Goal: Task Accomplishment & Management: Manage account settings

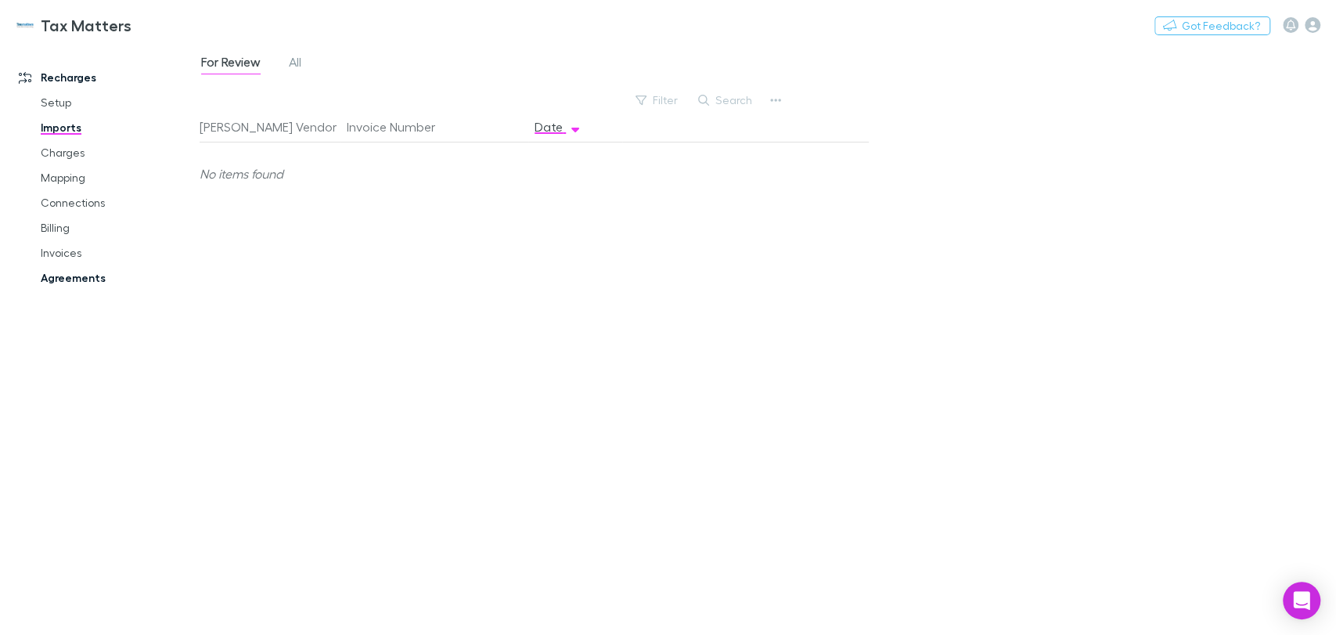
click at [97, 278] on link "Agreements" at bounding box center [118, 277] width 186 height 25
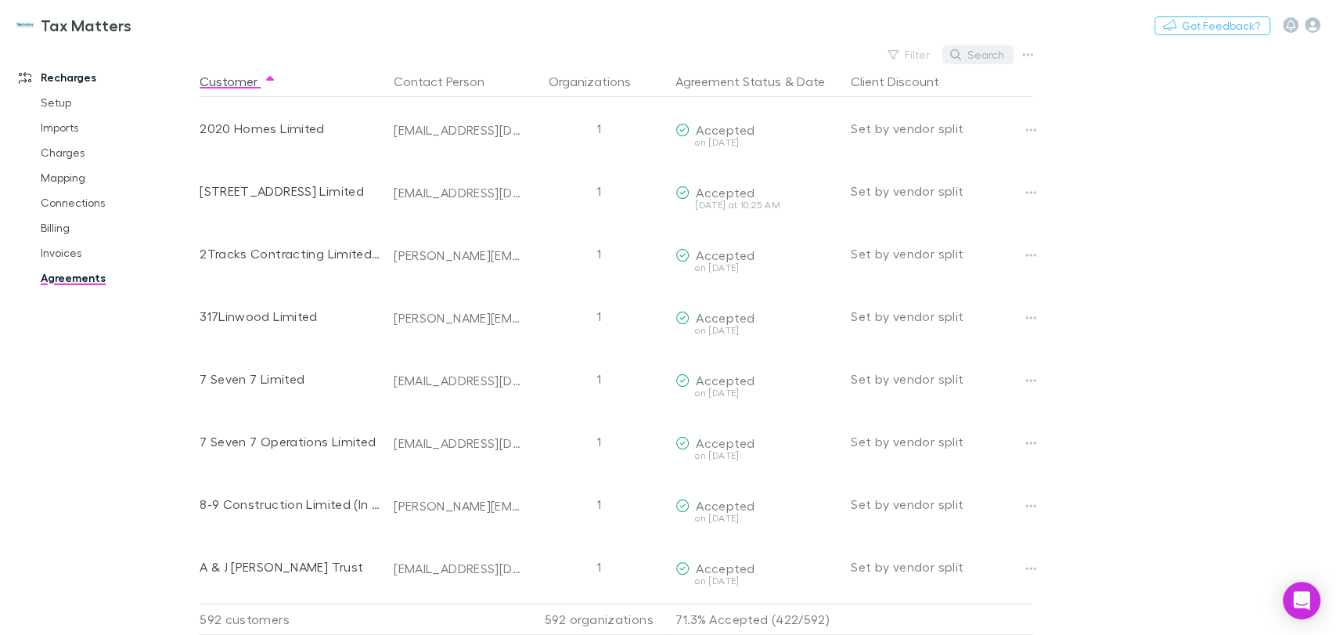
click at [989, 50] on button "Search" at bounding box center [977, 54] width 71 height 19
type input "*"
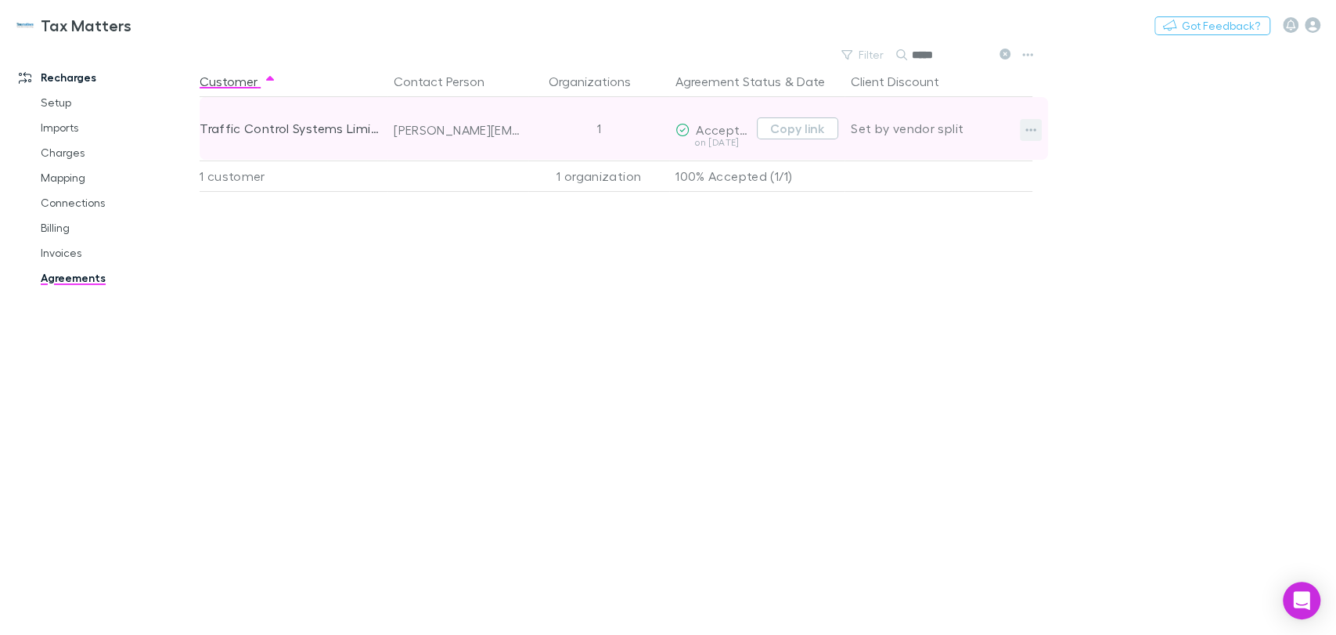
click at [1029, 132] on icon "button" at bounding box center [1030, 130] width 11 height 13
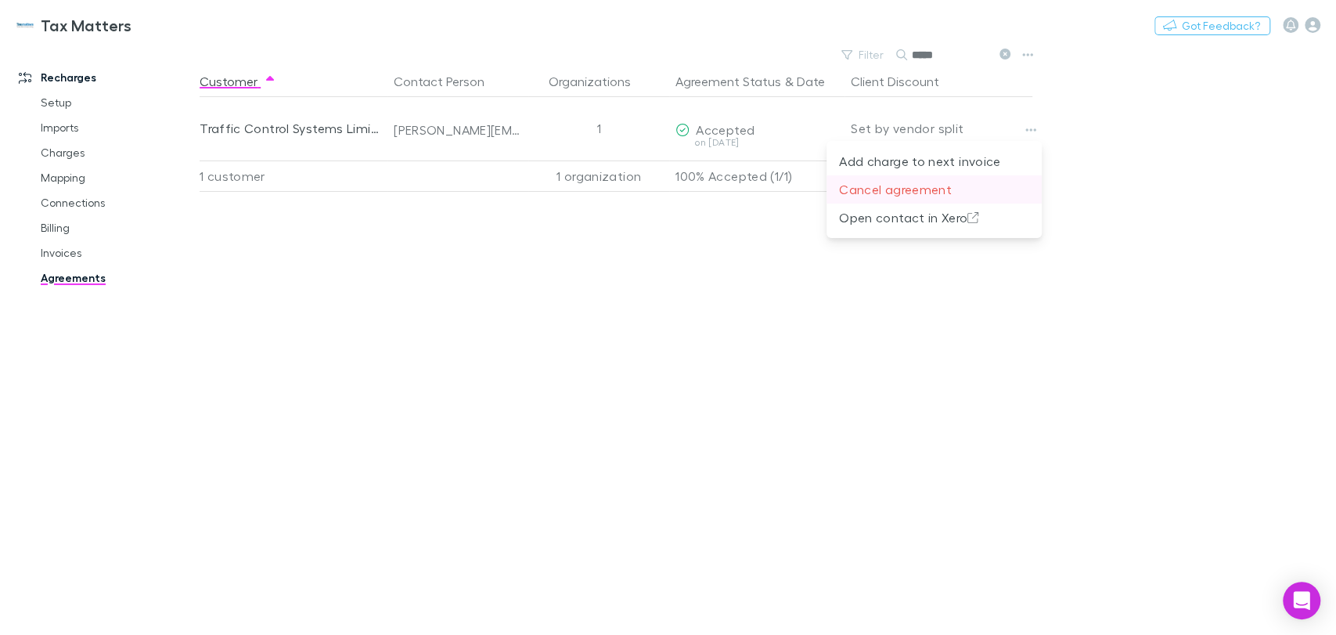
click at [883, 189] on p "Cancel agreement" at bounding box center [934, 189] width 190 height 19
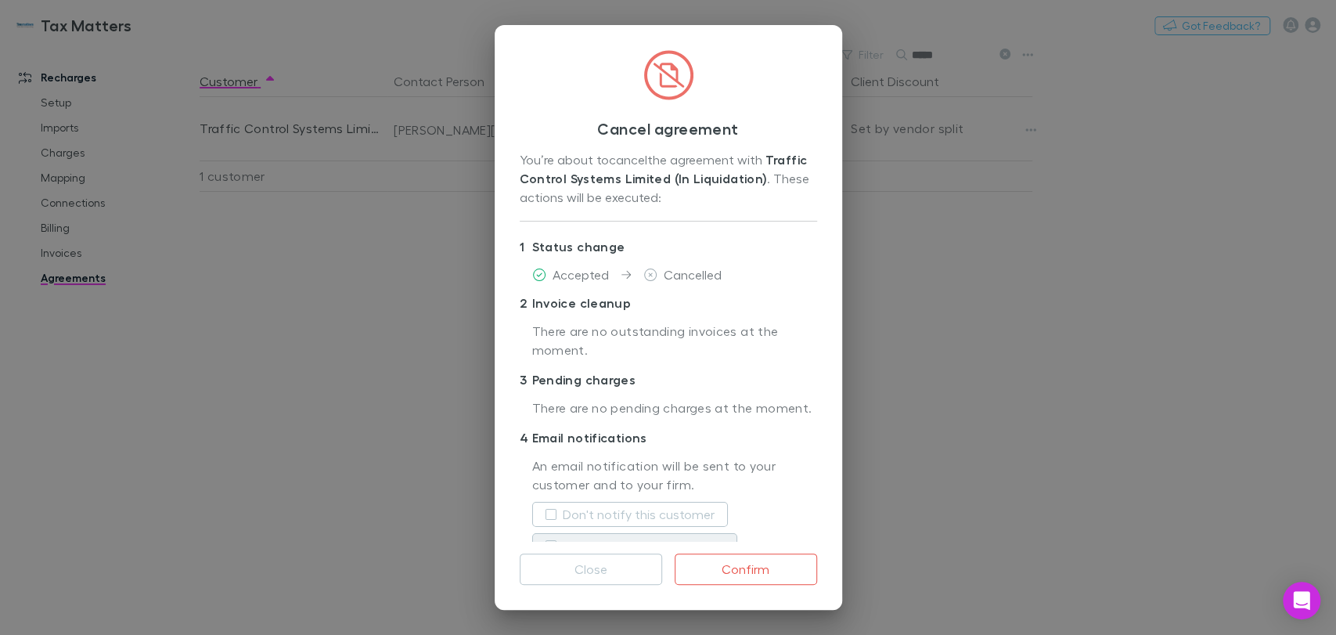
scroll to position [48, 0]
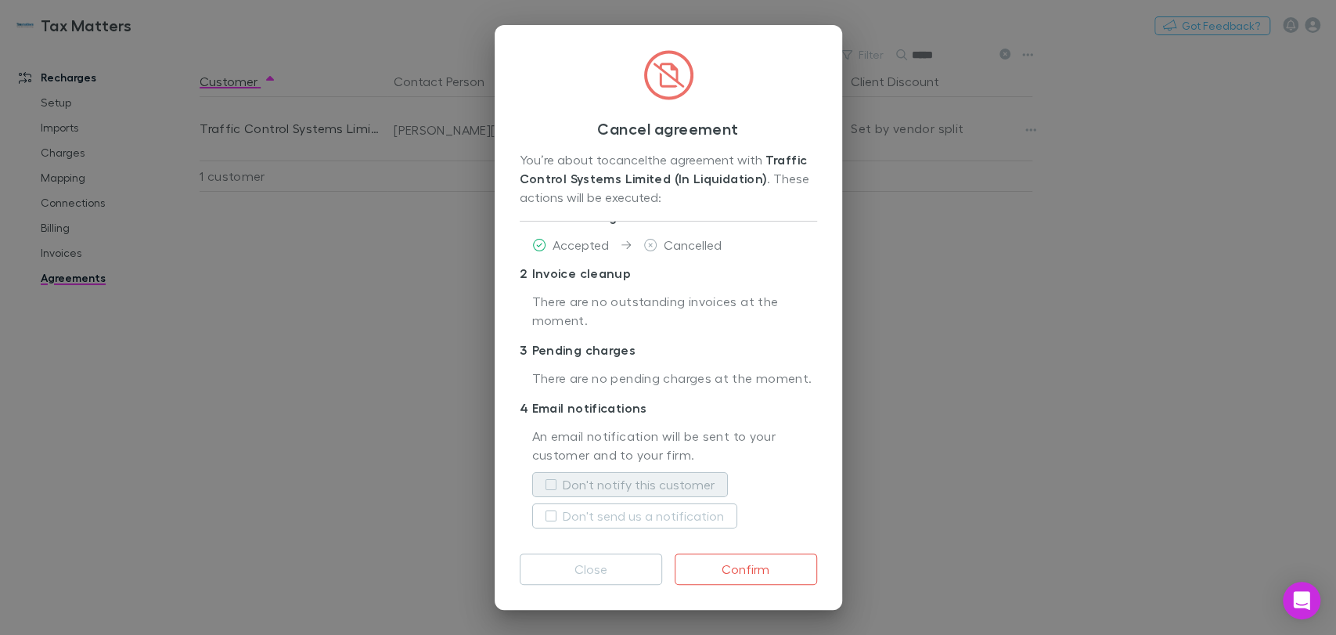
click at [642, 485] on label "Don't notify this customer" at bounding box center [639, 484] width 152 height 19
click at [728, 568] on button "Confirm" at bounding box center [745, 568] width 142 height 31
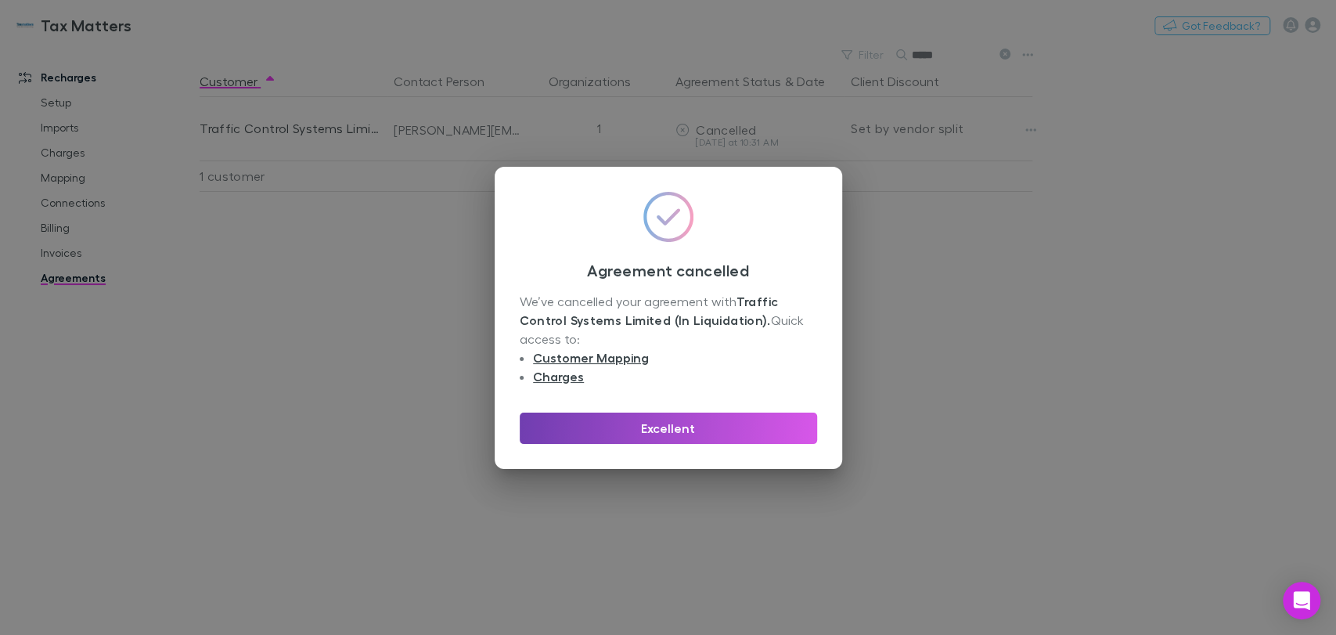
click at [666, 433] on button "Excellent" at bounding box center [668, 427] width 297 height 31
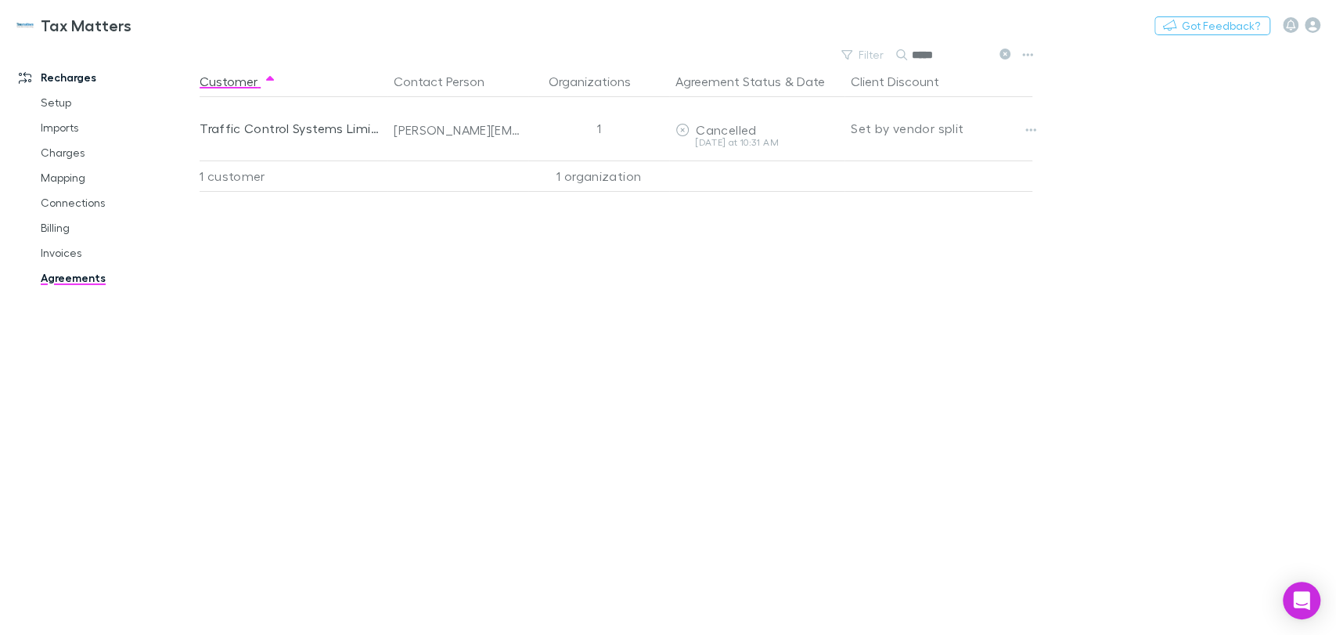
drag, startPoint x: 946, startPoint y: 52, endPoint x: 896, endPoint y: 56, distance: 50.3
click at [896, 56] on div "*****" at bounding box center [954, 54] width 117 height 19
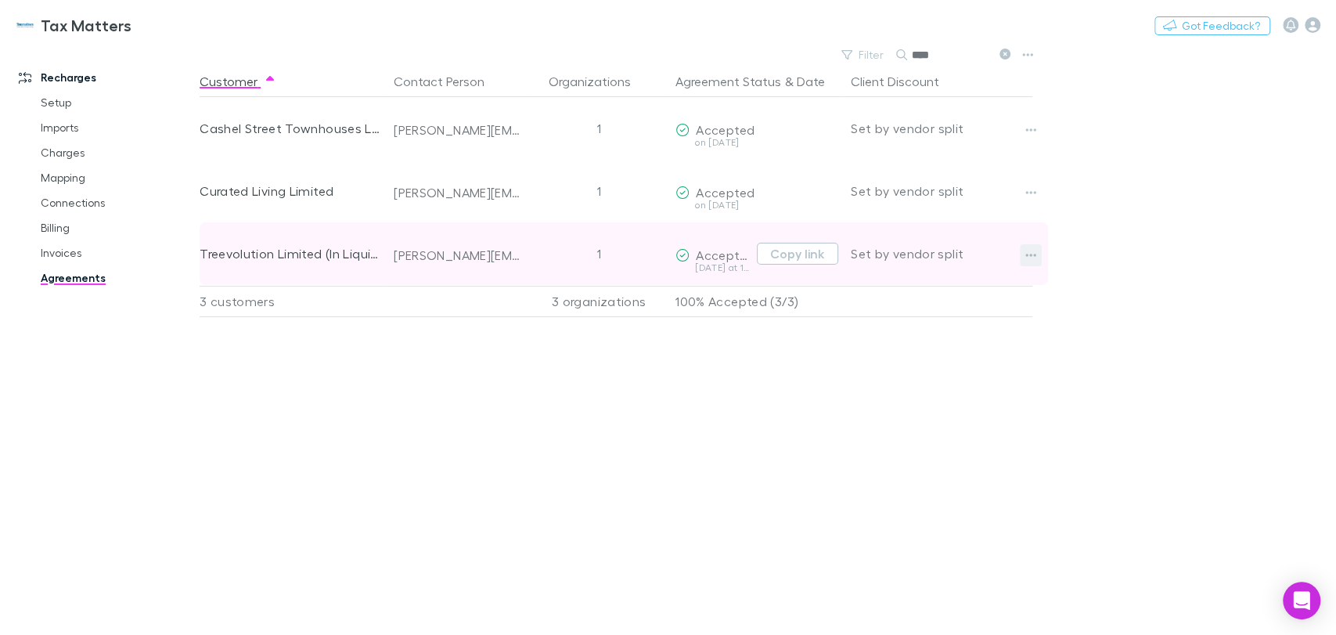
click at [1028, 261] on icon "button" at bounding box center [1030, 255] width 11 height 13
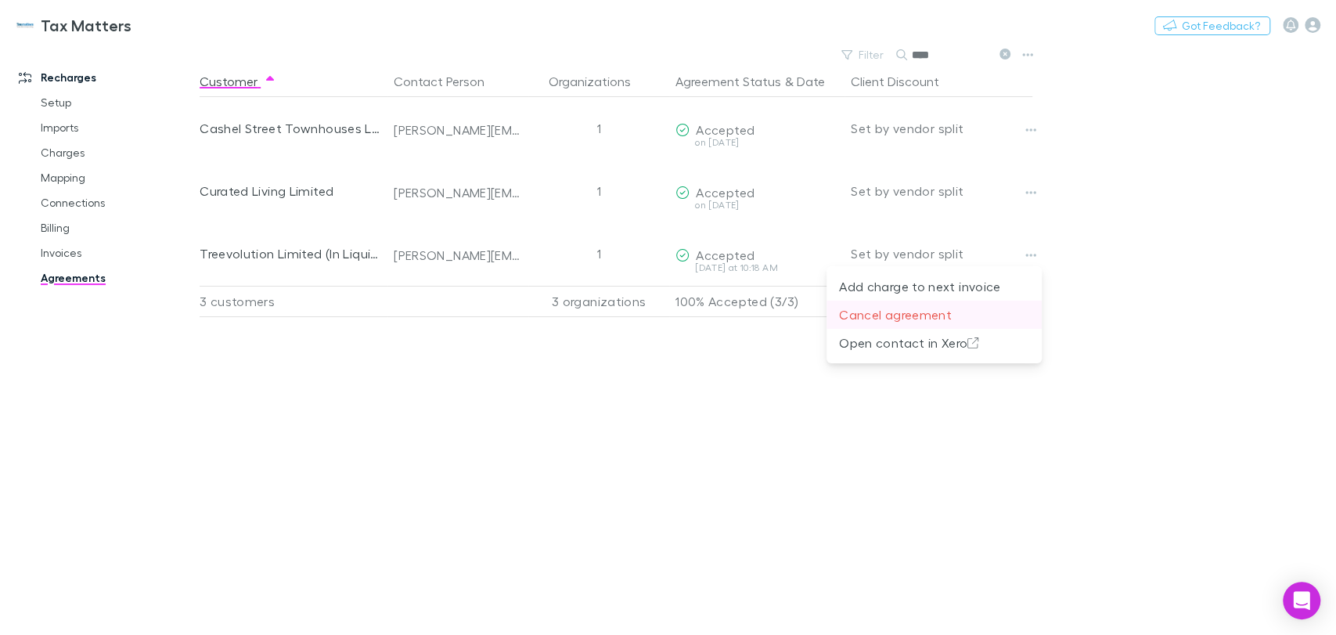
click at [893, 318] on p "Cancel agreement" at bounding box center [934, 314] width 190 height 19
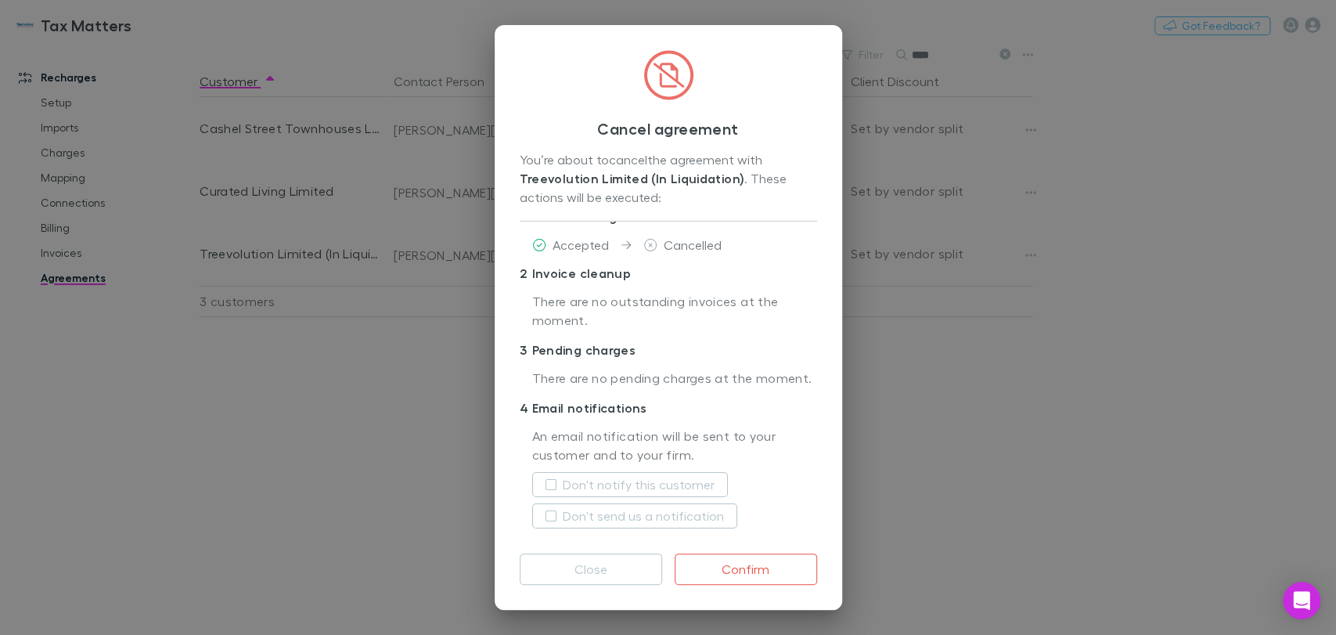
scroll to position [48, 0]
click at [660, 479] on label "Don't notify this customer" at bounding box center [639, 484] width 152 height 19
click at [728, 559] on button "Confirm" at bounding box center [745, 568] width 142 height 31
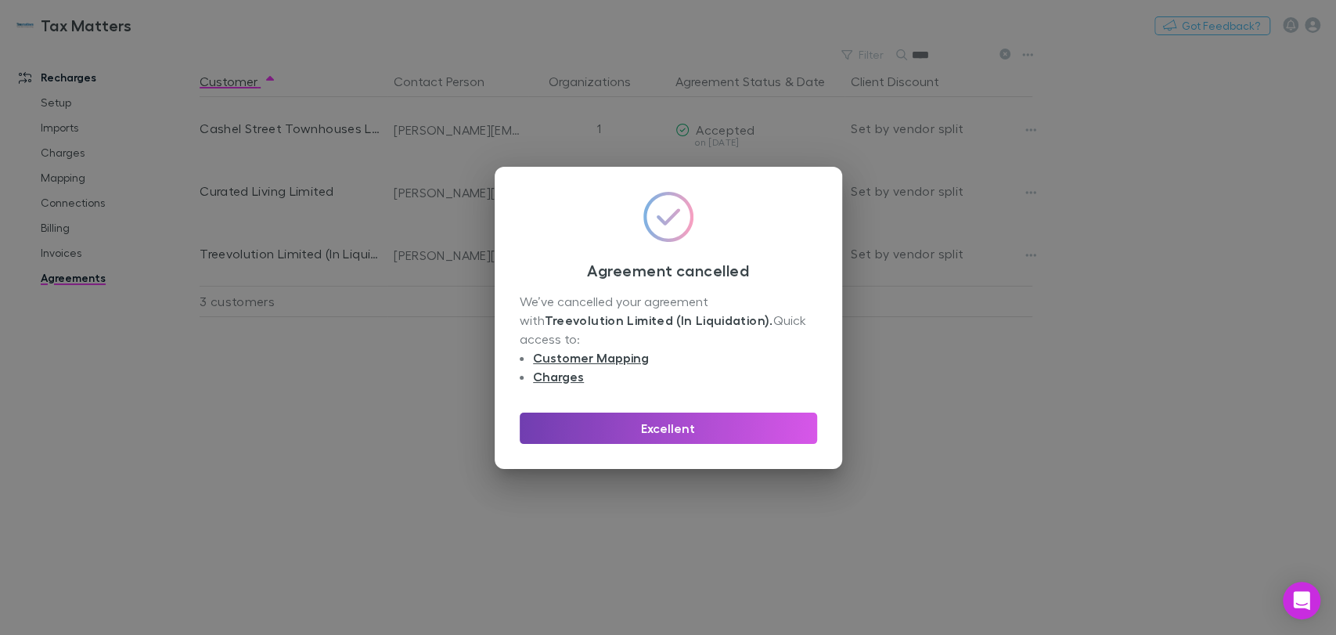
click at [684, 422] on button "Excellent" at bounding box center [668, 427] width 297 height 31
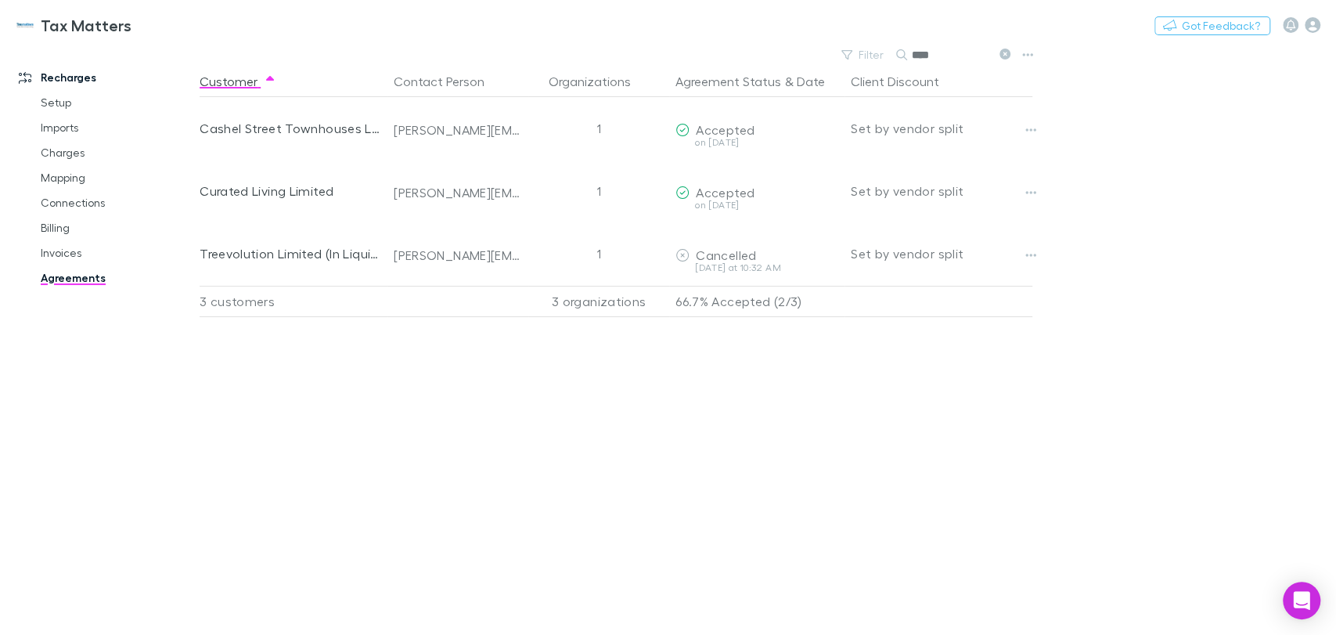
drag, startPoint x: 940, startPoint y: 57, endPoint x: 887, endPoint y: 64, distance: 52.9
click at [887, 64] on div "Filter Search ****" at bounding box center [924, 55] width 183 height 22
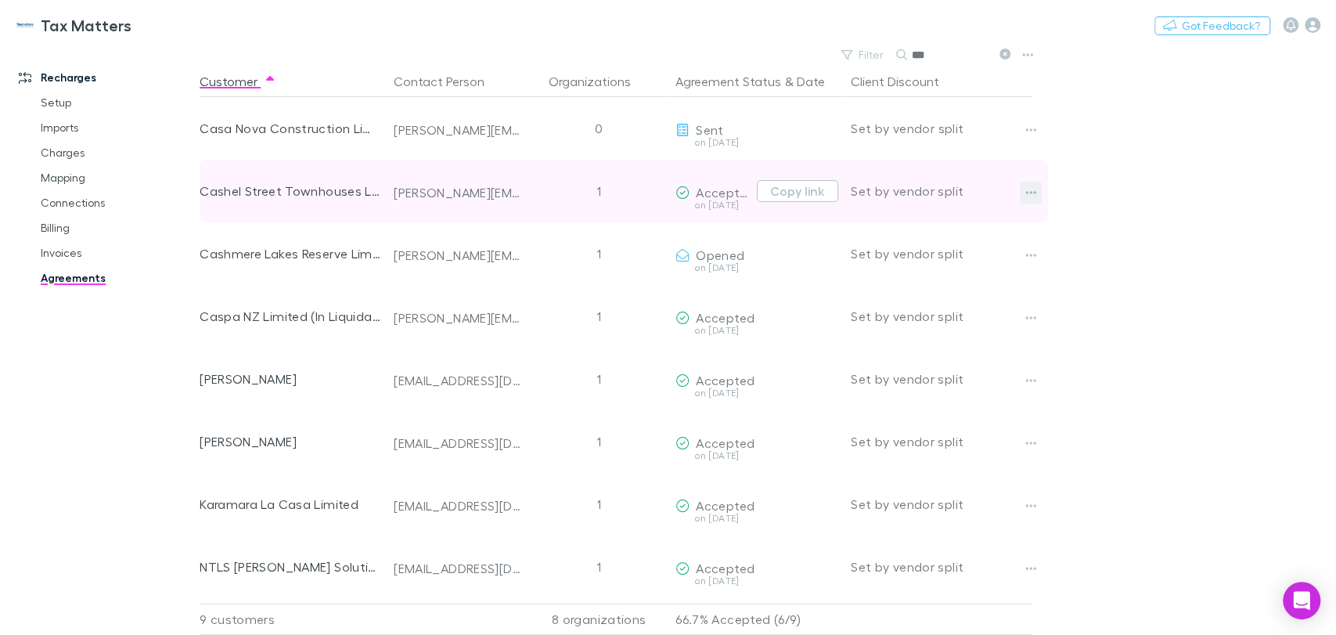
click at [1022, 192] on button "button" at bounding box center [1030, 193] width 22 height 22
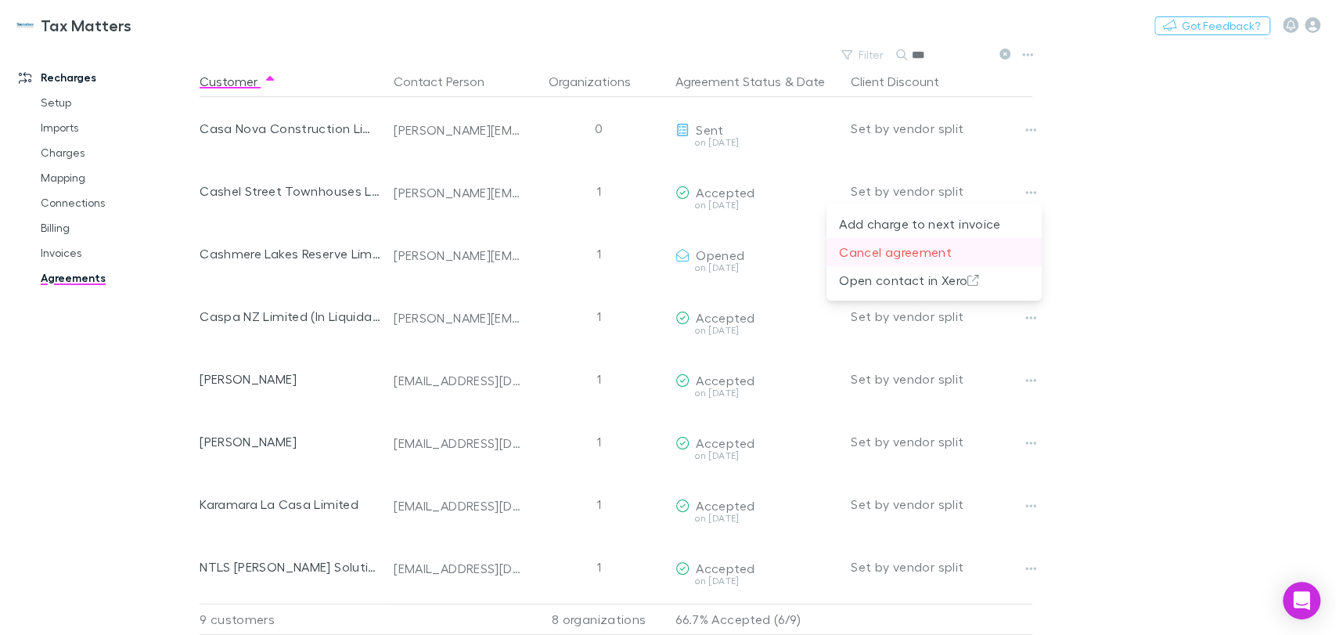
click at [911, 251] on p "Cancel agreement" at bounding box center [934, 252] width 190 height 19
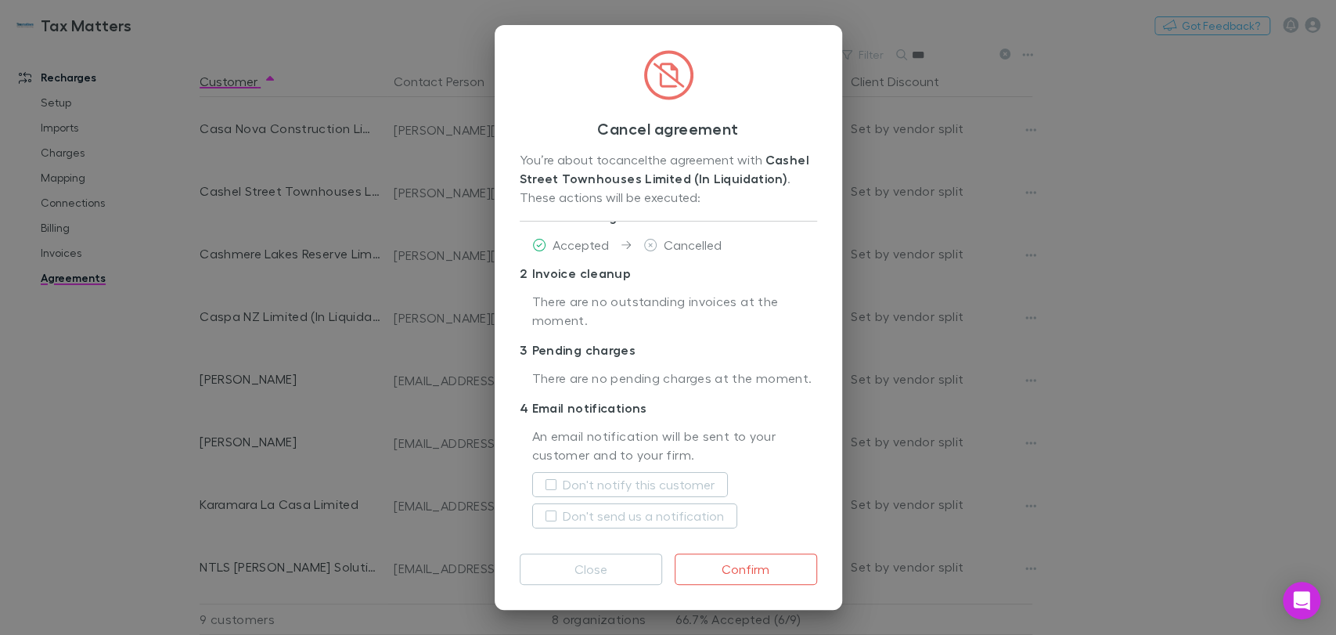
scroll to position [48, 0]
click at [598, 481] on label "Don't notify this customer" at bounding box center [639, 484] width 152 height 19
click at [767, 568] on button "Confirm" at bounding box center [745, 568] width 142 height 31
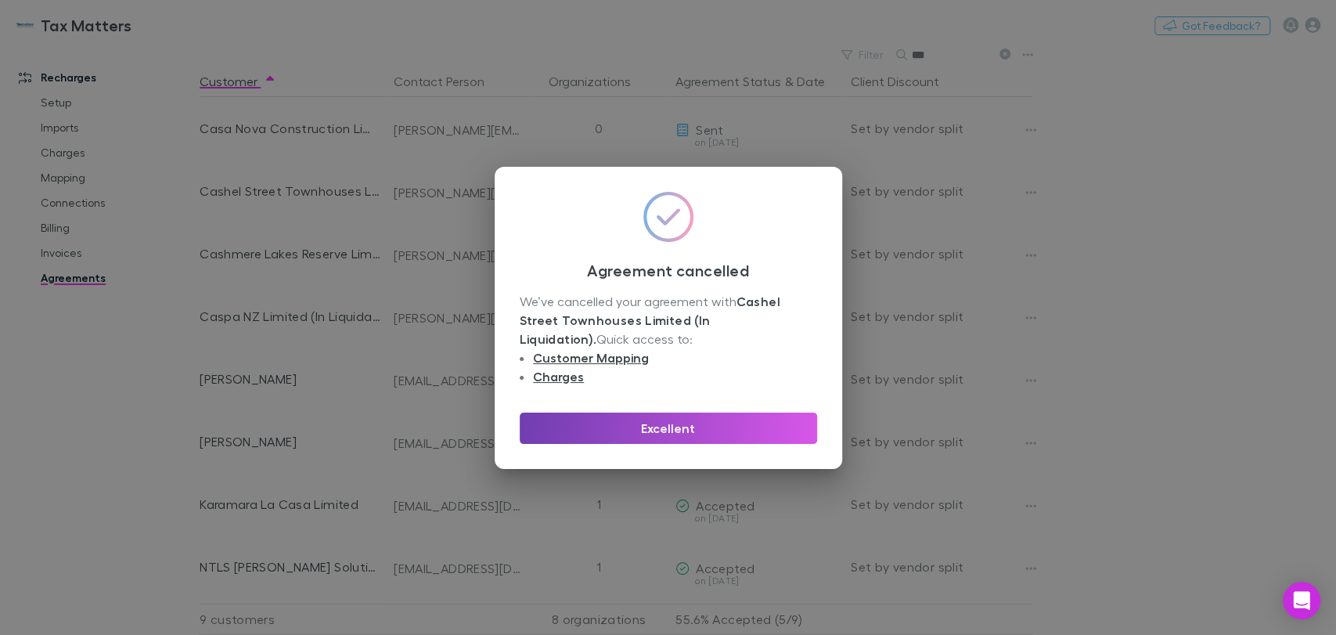
click at [770, 426] on button "Excellent" at bounding box center [668, 427] width 297 height 31
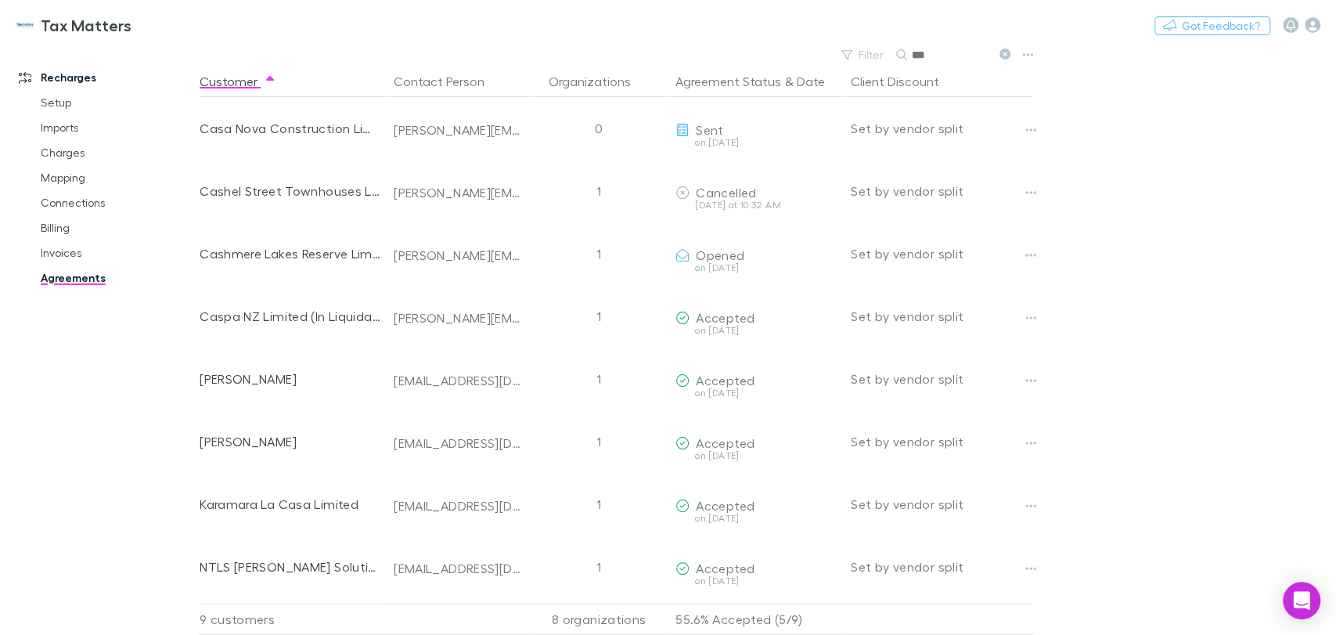
click at [1007, 53] on icon at bounding box center [1004, 54] width 11 height 11
click at [987, 50] on button "Search" at bounding box center [977, 54] width 71 height 19
type input "*"
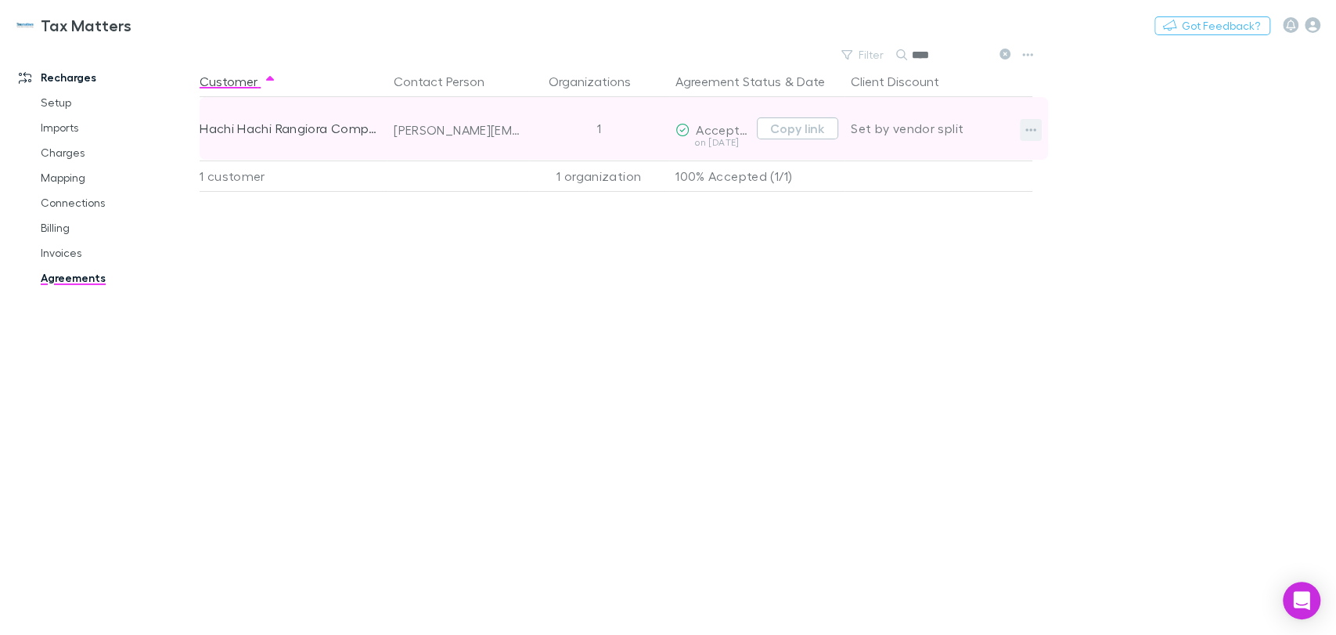
click at [1026, 131] on icon "button" at bounding box center [1030, 130] width 11 height 13
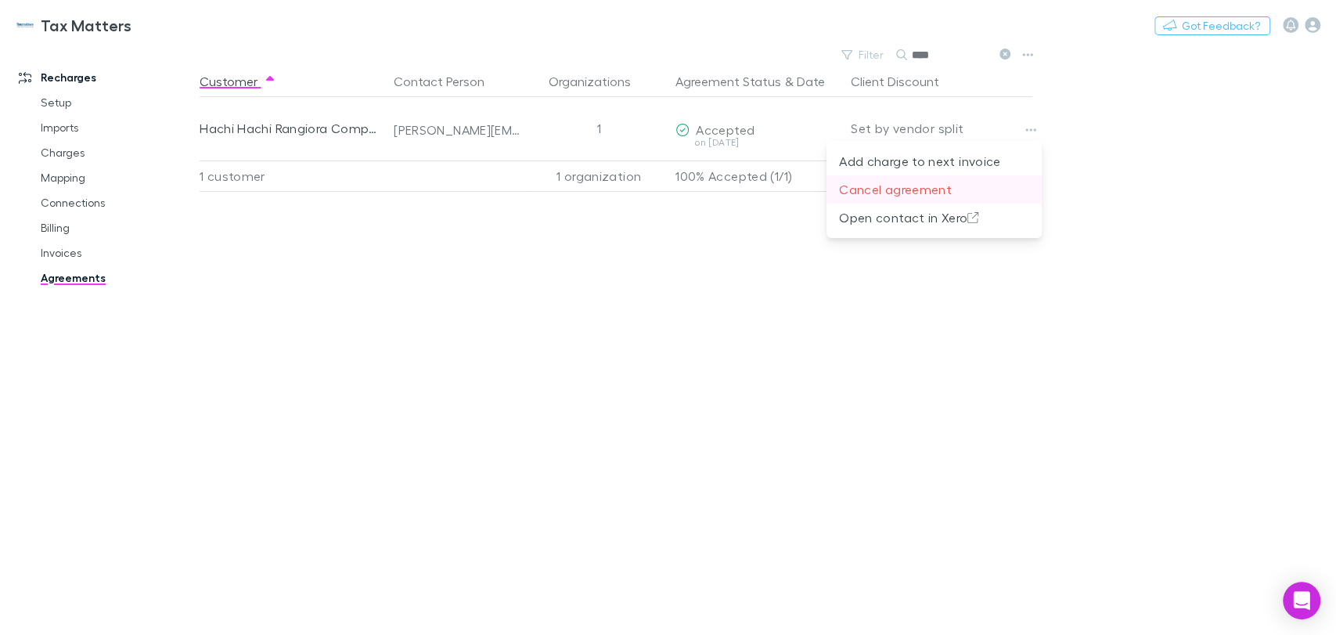
click at [907, 190] on p "Cancel agreement" at bounding box center [934, 189] width 190 height 19
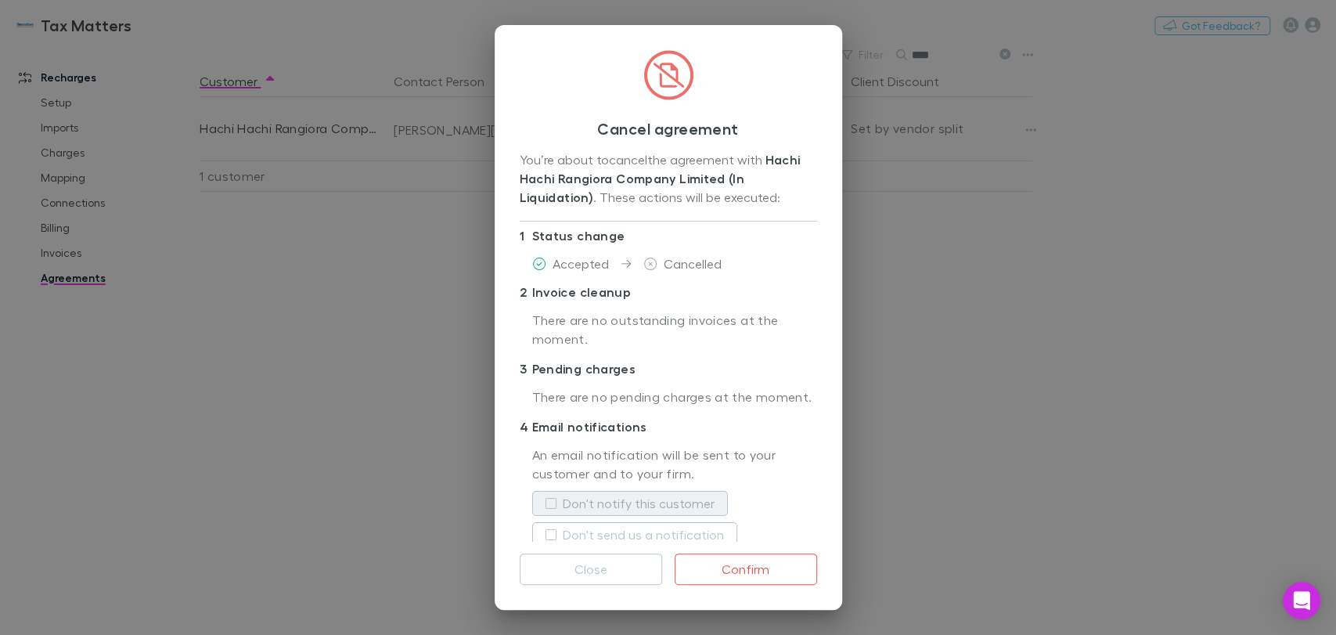
scroll to position [48, 0]
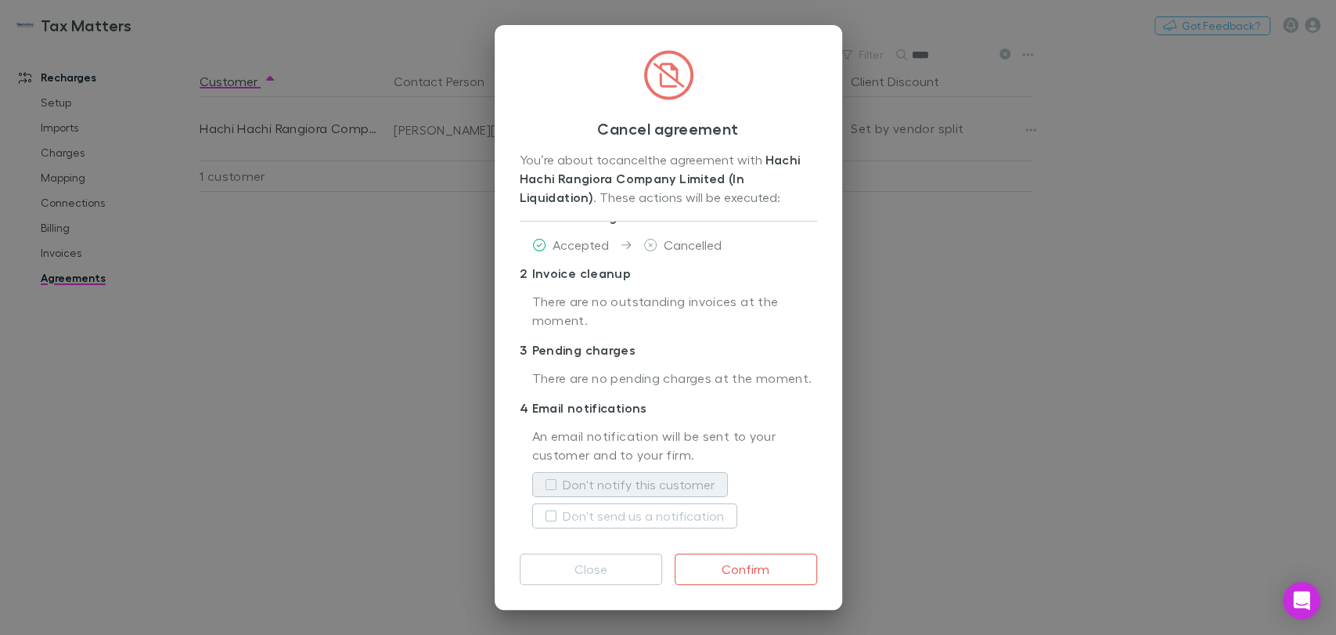
click at [637, 481] on label "Don't notify this customer" at bounding box center [639, 484] width 152 height 19
click at [749, 571] on button "Confirm" at bounding box center [745, 568] width 142 height 31
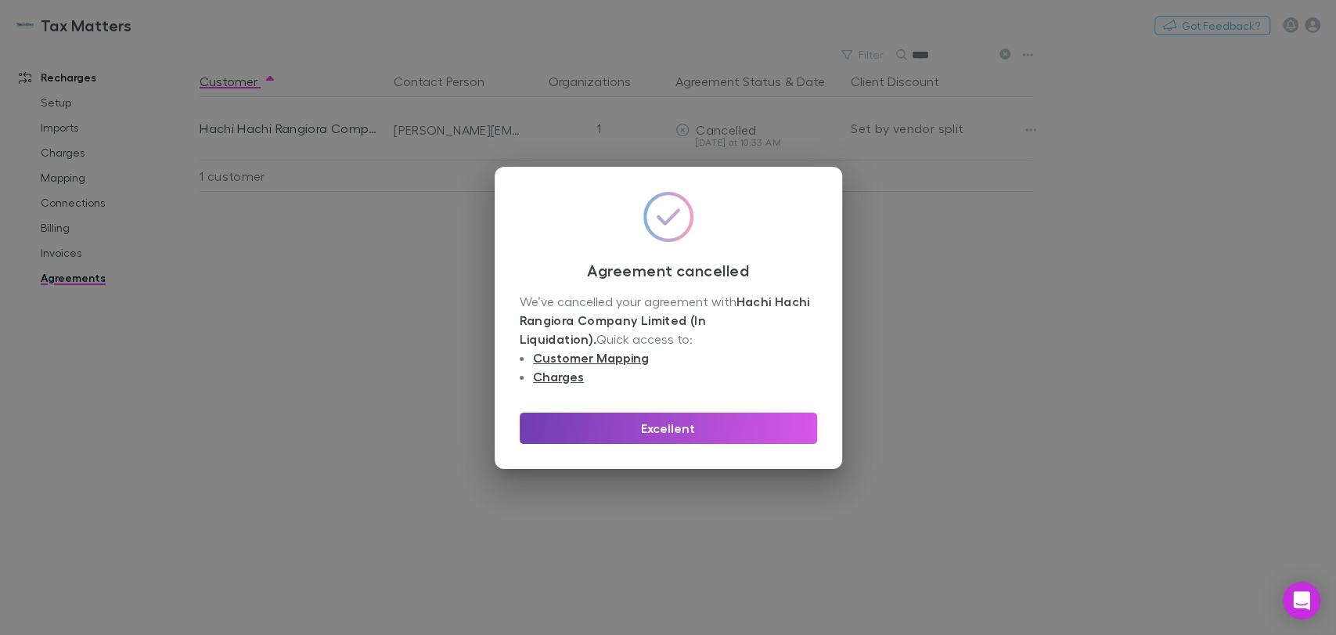
click at [672, 426] on button "Excellent" at bounding box center [668, 427] width 297 height 31
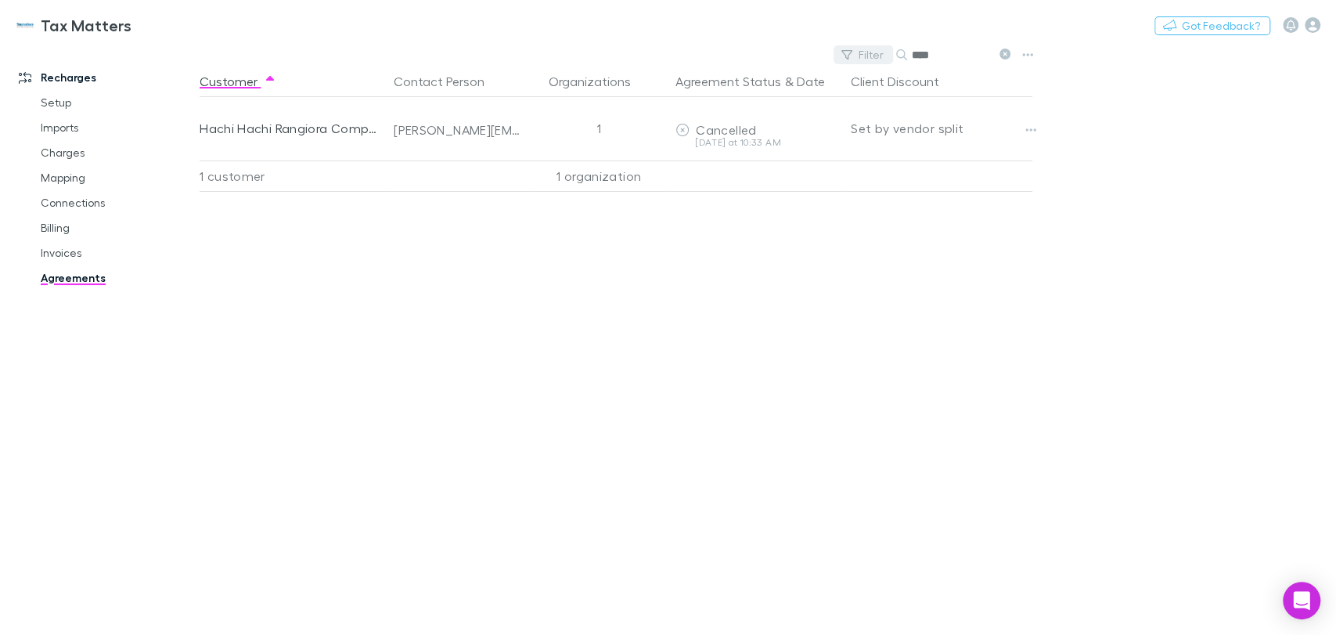
drag, startPoint x: 954, startPoint y: 53, endPoint x: 854, endPoint y: 52, distance: 100.2
click at [855, 52] on div "Filter Search ****" at bounding box center [924, 55] width 183 height 22
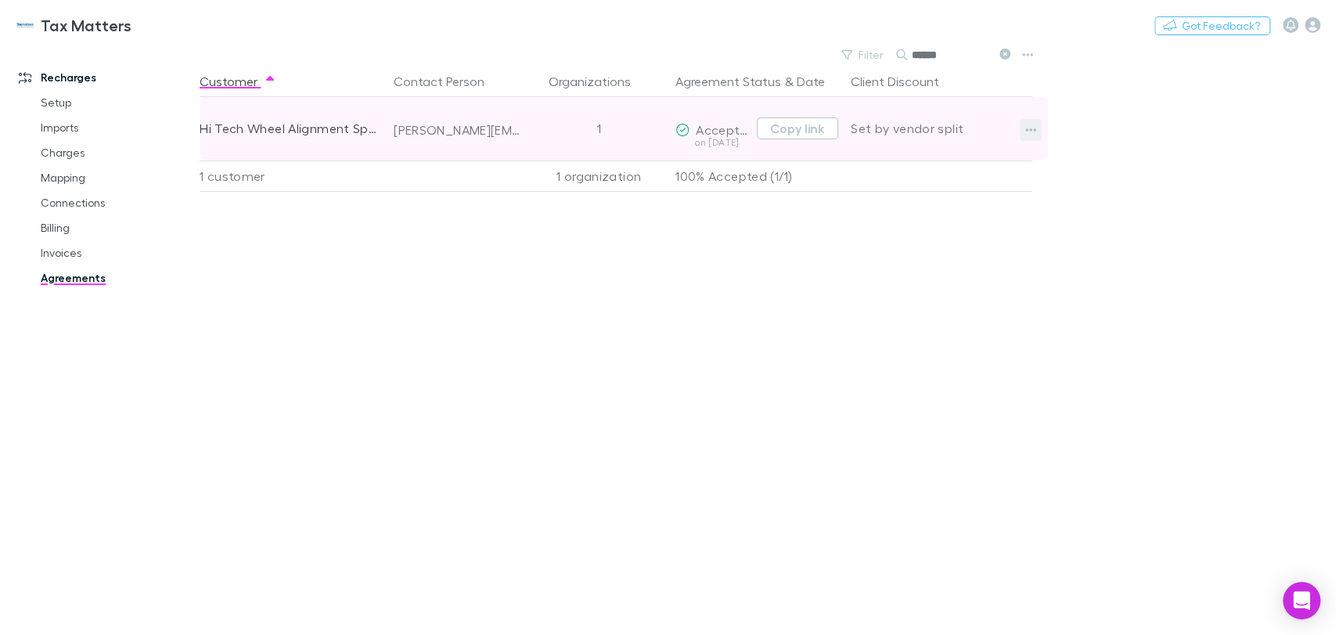
click at [1026, 129] on icon "button" at bounding box center [1030, 129] width 11 height 3
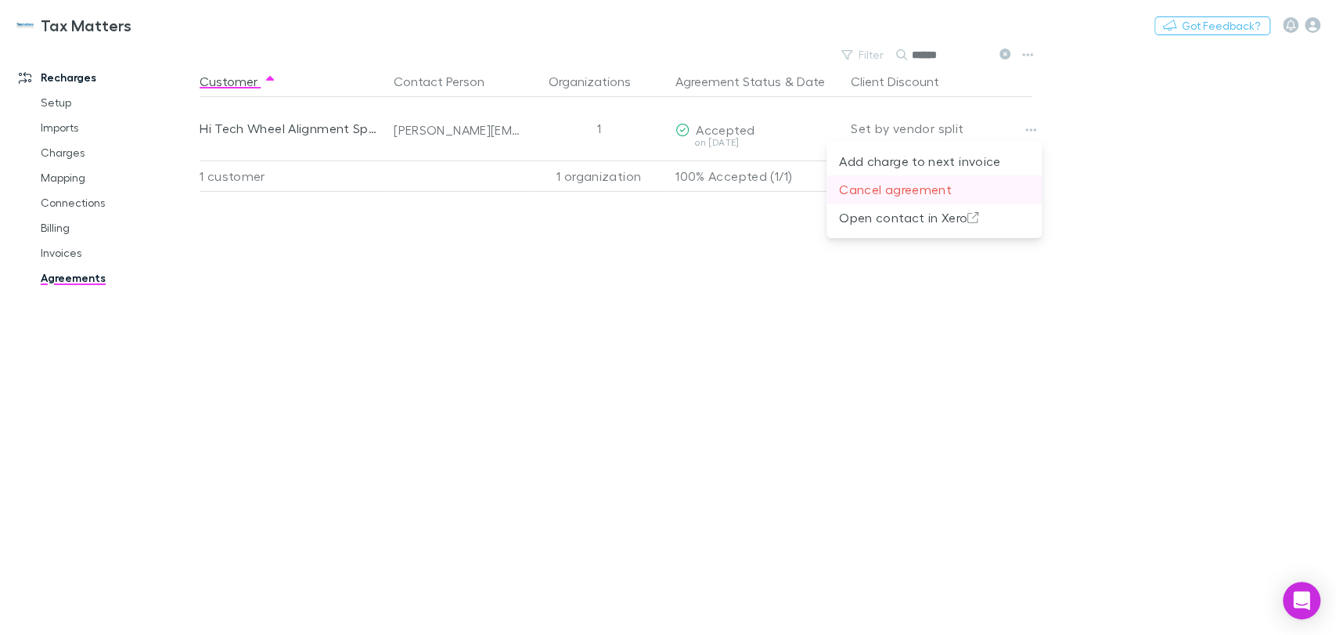
click at [919, 196] on p "Cancel agreement" at bounding box center [934, 189] width 190 height 19
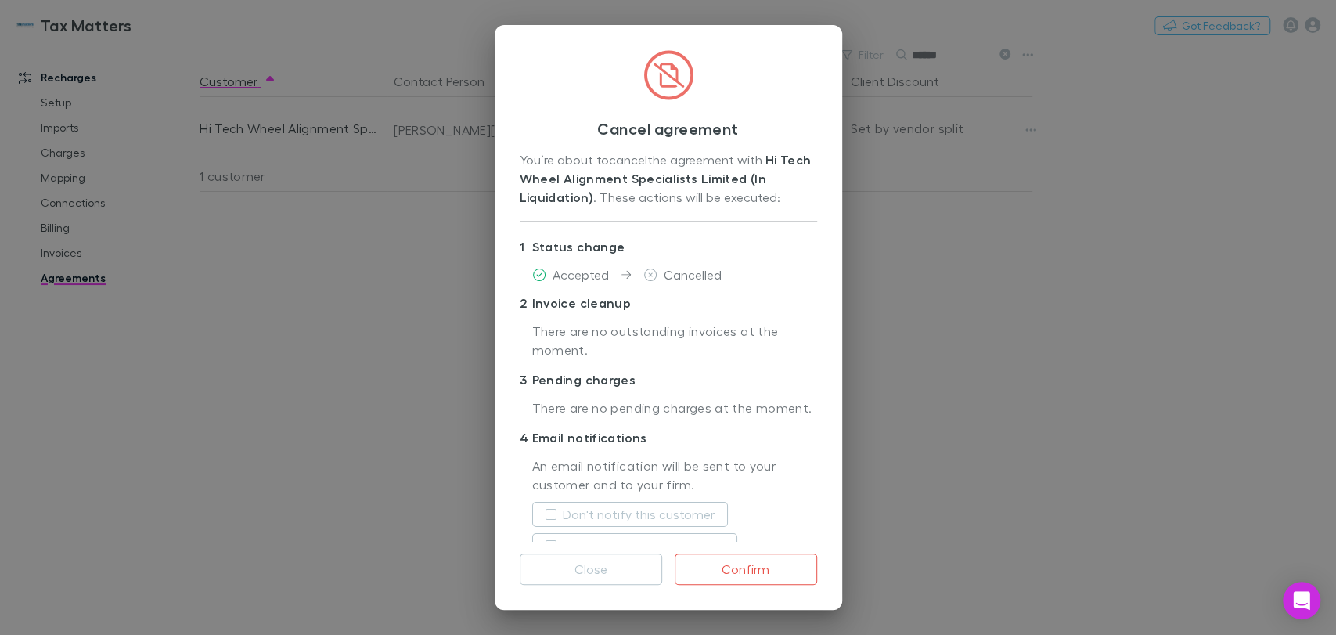
scroll to position [48, 0]
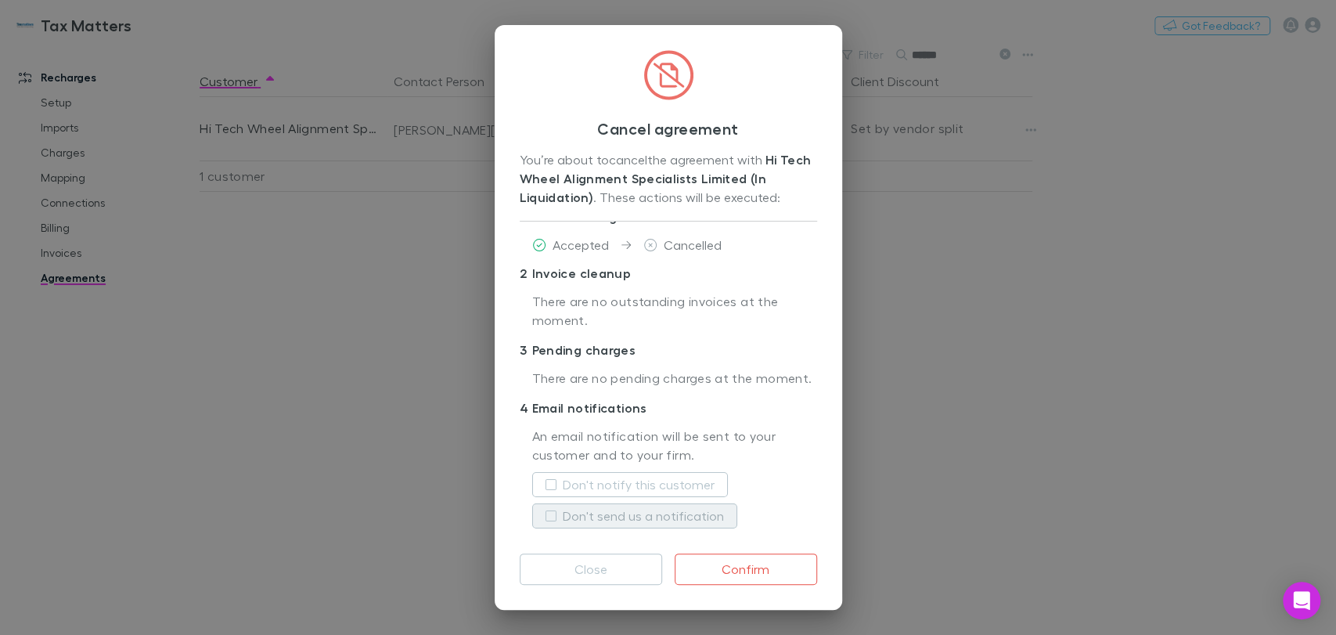
drag, startPoint x: 627, startPoint y: 480, endPoint x: 662, endPoint y: 527, distance: 58.8
click at [627, 480] on label "Don't notify this customer" at bounding box center [639, 484] width 152 height 19
click at [713, 564] on button "Confirm" at bounding box center [745, 568] width 142 height 31
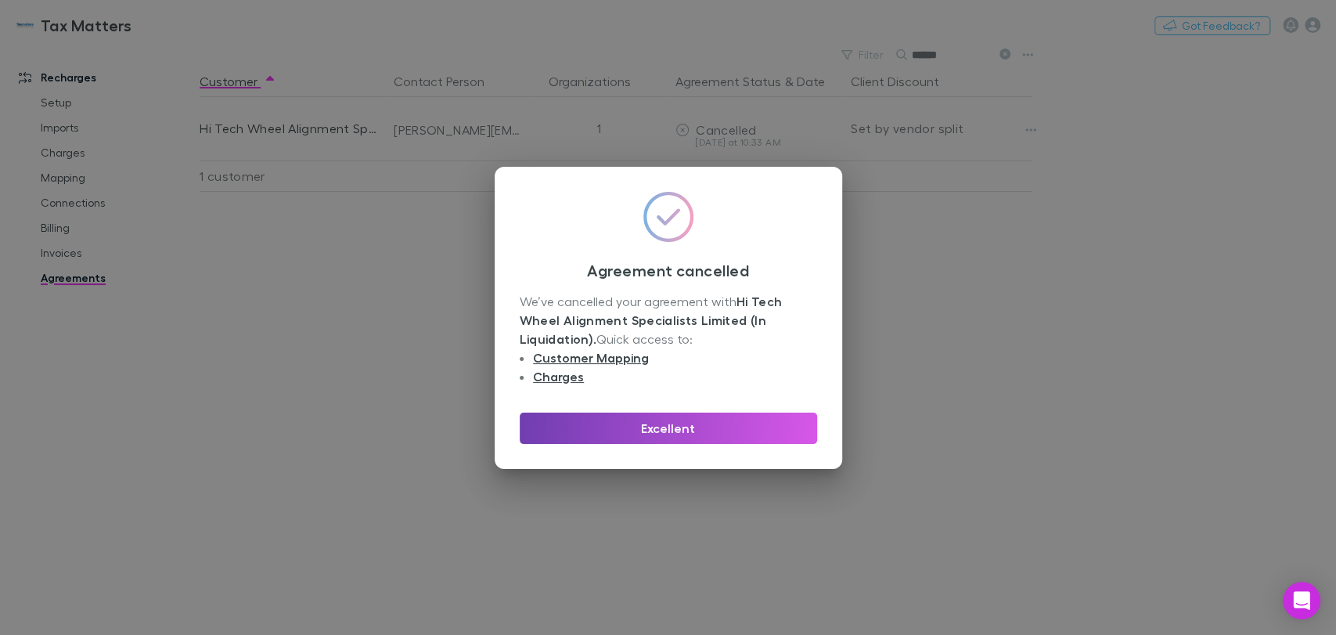
click at [717, 427] on button "Excellent" at bounding box center [668, 427] width 297 height 31
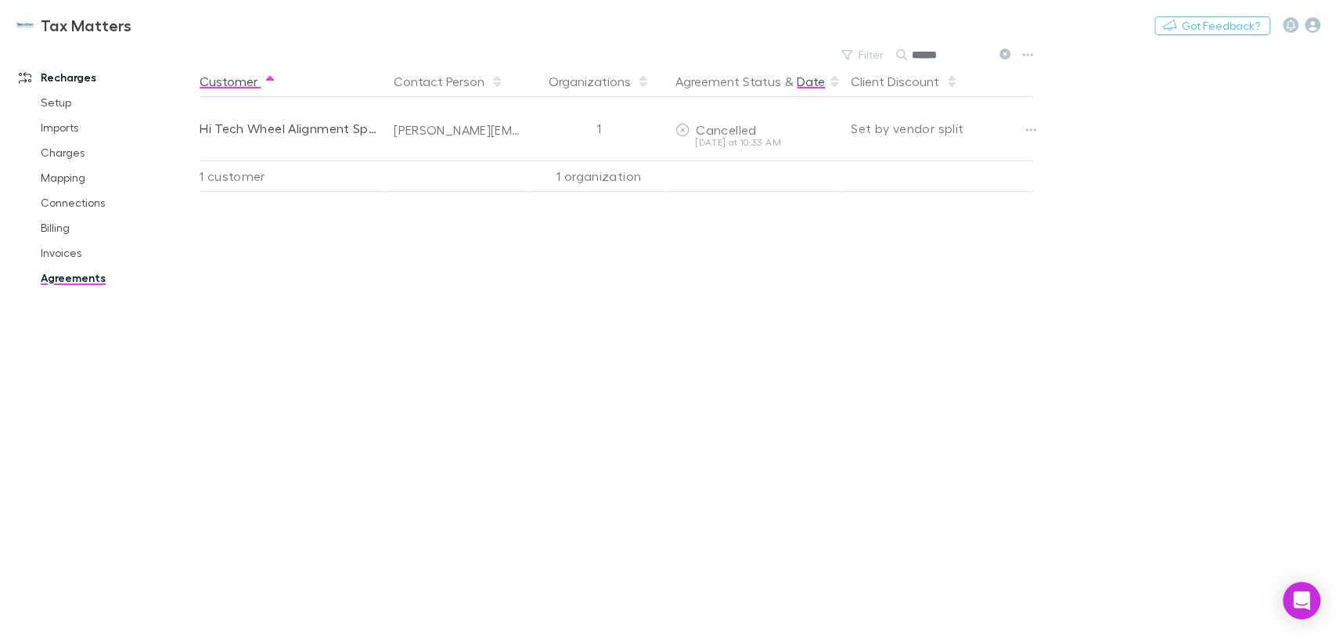
drag, startPoint x: 977, startPoint y: 54, endPoint x: 805, endPoint y: 66, distance: 172.5
click at [805, 66] on main "Filter Search ****** Customer Contact Person Organizations Agreement Status & D…" at bounding box center [768, 339] width 1136 height 591
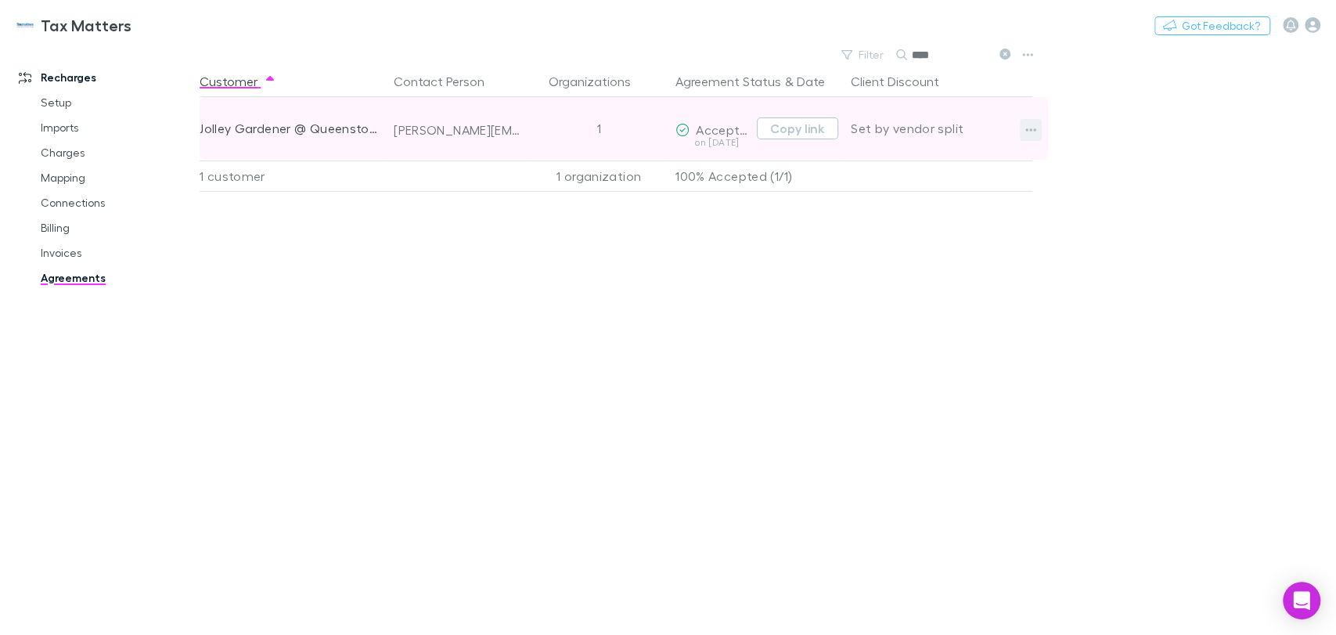
click at [1021, 126] on button "button" at bounding box center [1030, 130] width 22 height 22
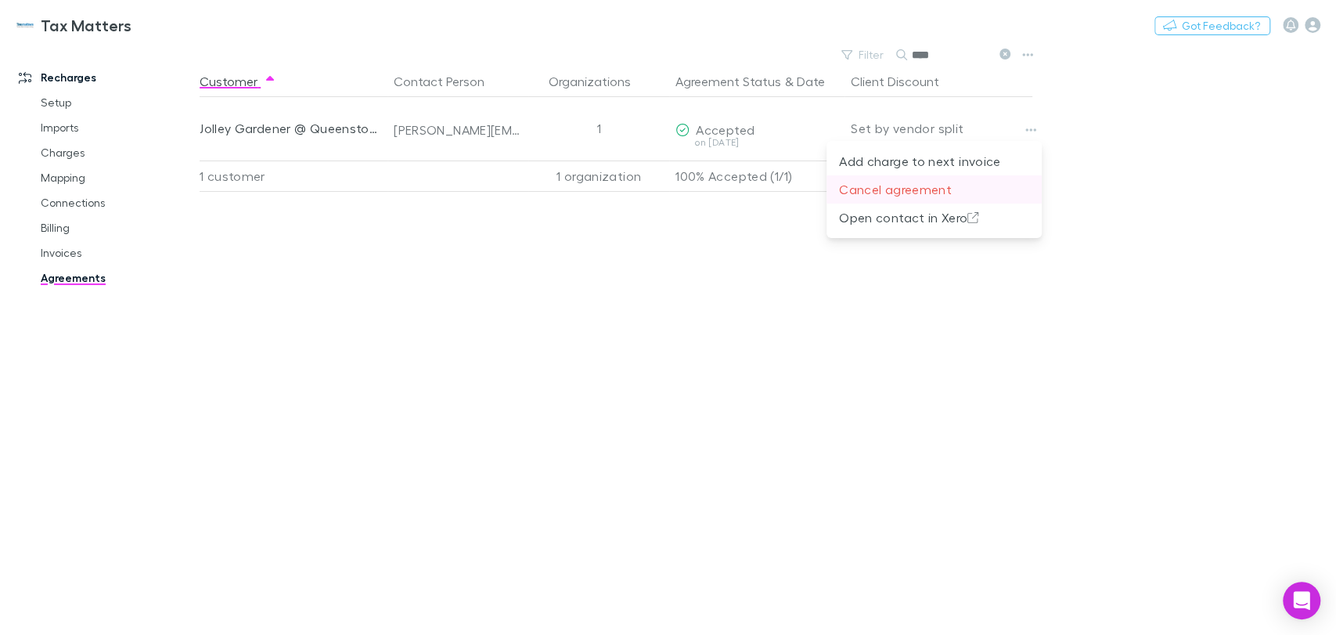
click at [911, 184] on p "Cancel agreement" at bounding box center [934, 189] width 190 height 19
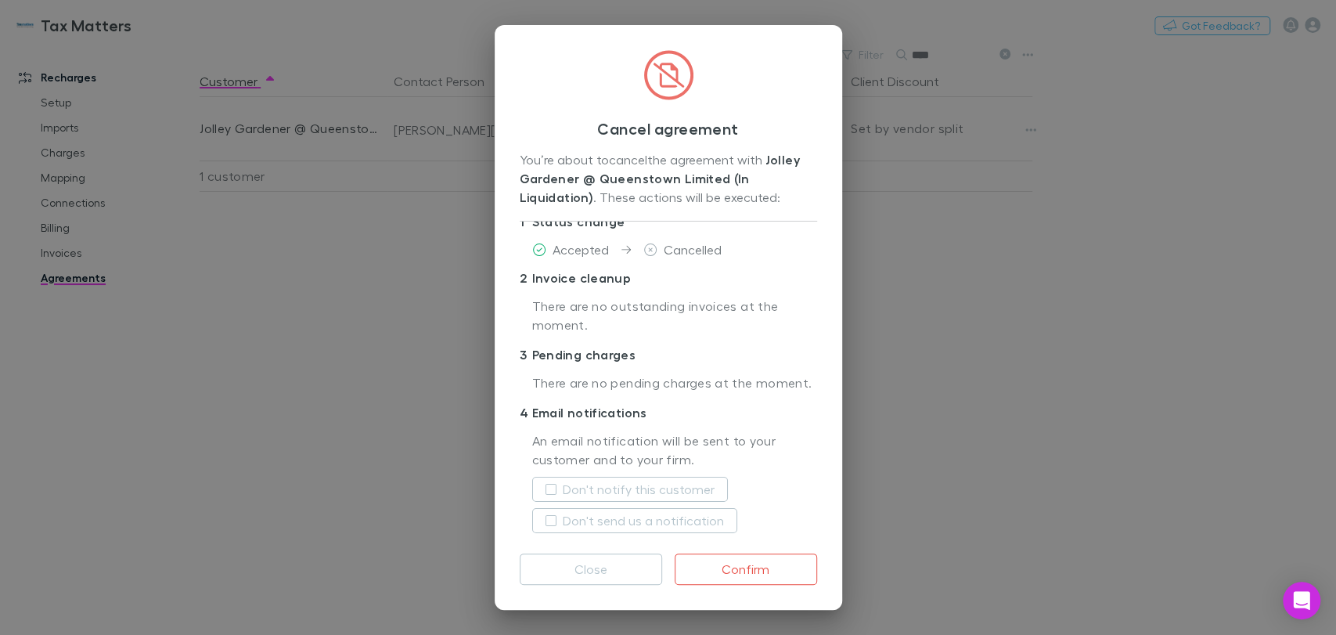
scroll to position [48, 0]
drag, startPoint x: 694, startPoint y: 488, endPoint x: 706, endPoint y: 538, distance: 51.6
click at [694, 488] on label "Don't notify this customer" at bounding box center [639, 484] width 152 height 19
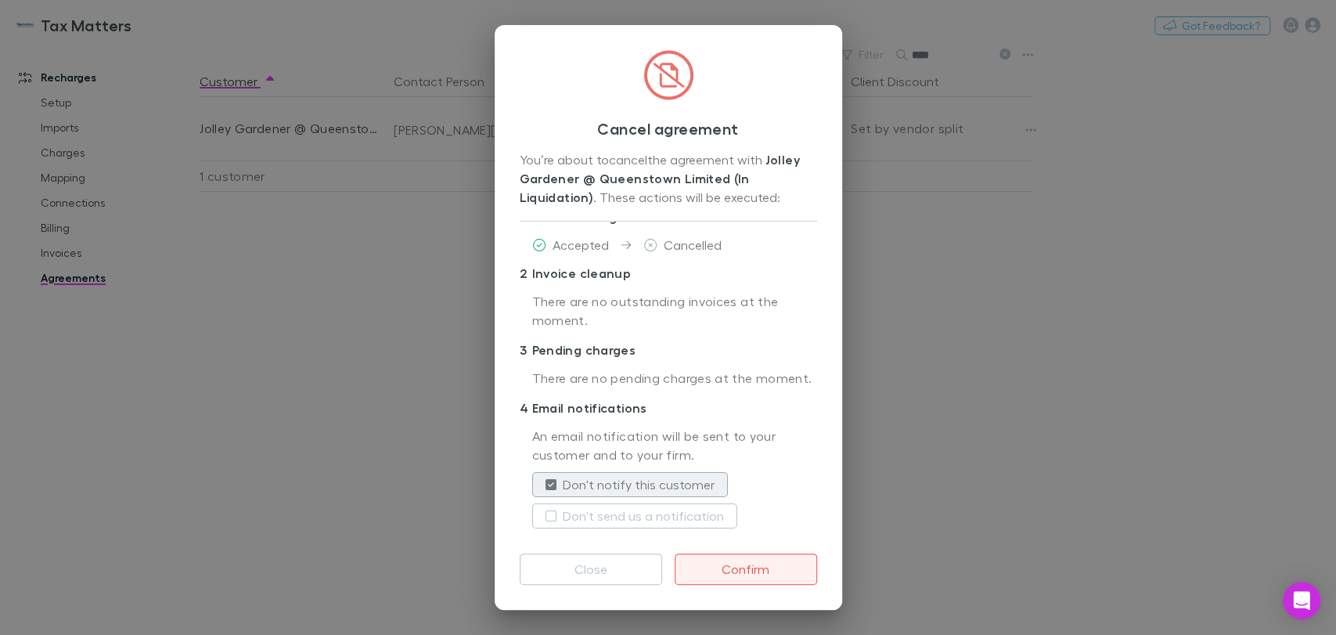
click at [733, 563] on button "Confirm" at bounding box center [745, 568] width 142 height 31
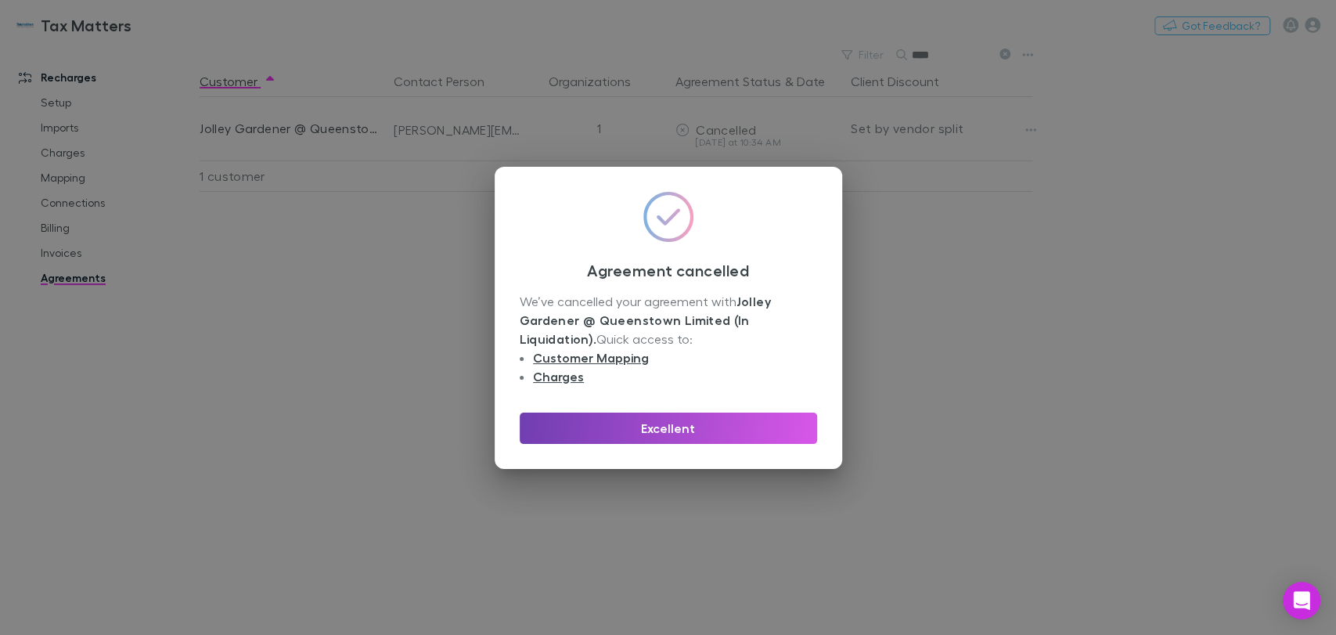
drag, startPoint x: 723, startPoint y: 433, endPoint x: 800, endPoint y: 286, distance: 165.9
click at [723, 433] on button "Excellent" at bounding box center [668, 427] width 297 height 31
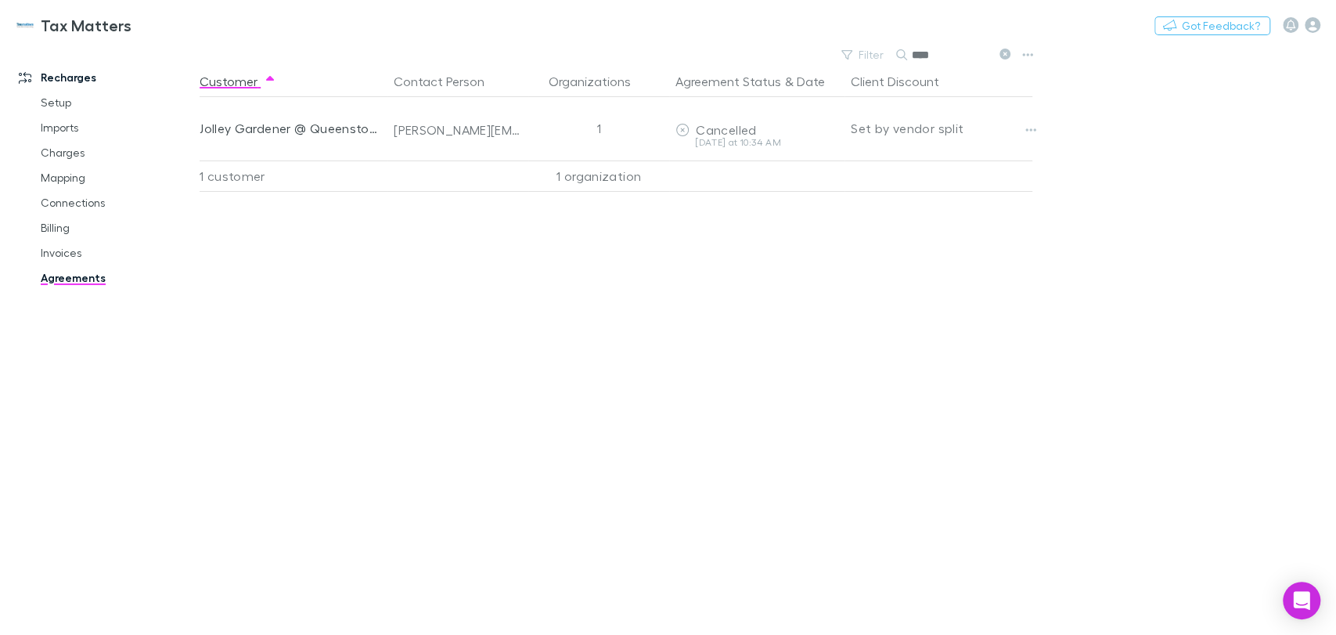
drag, startPoint x: 908, startPoint y: 59, endPoint x: 896, endPoint y: 59, distance: 12.5
click at [897, 59] on div "****" at bounding box center [954, 54] width 117 height 19
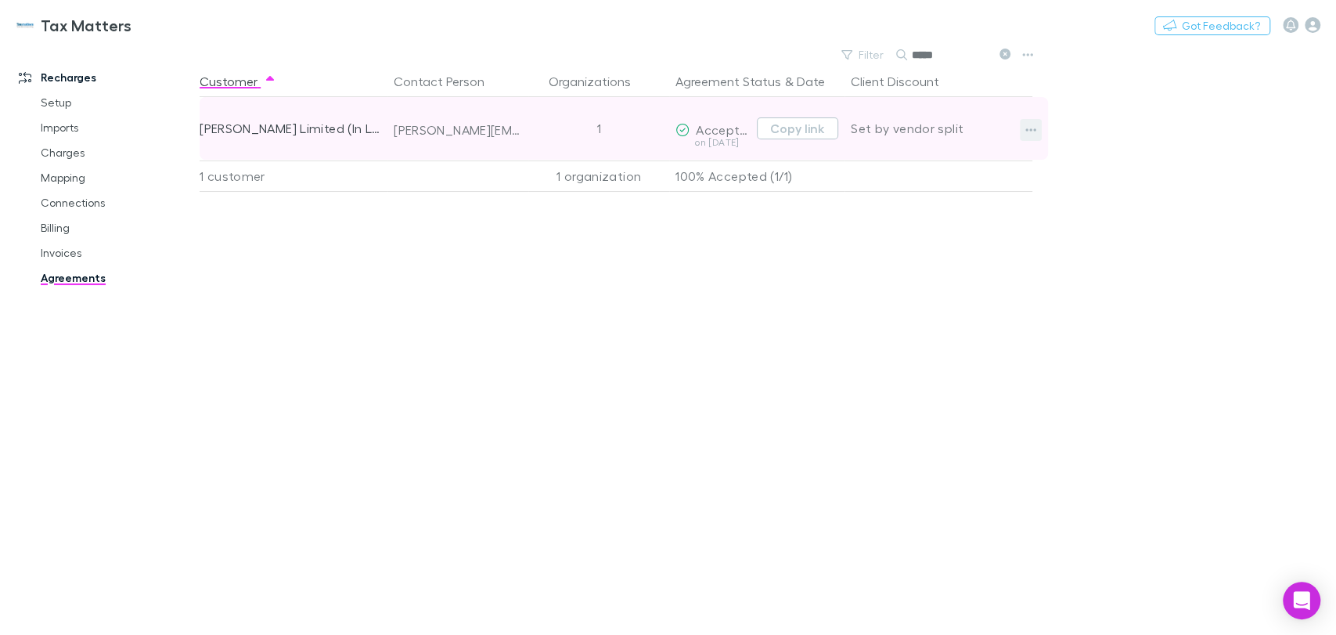
click at [1030, 130] on icon "button" at bounding box center [1030, 129] width 11 height 3
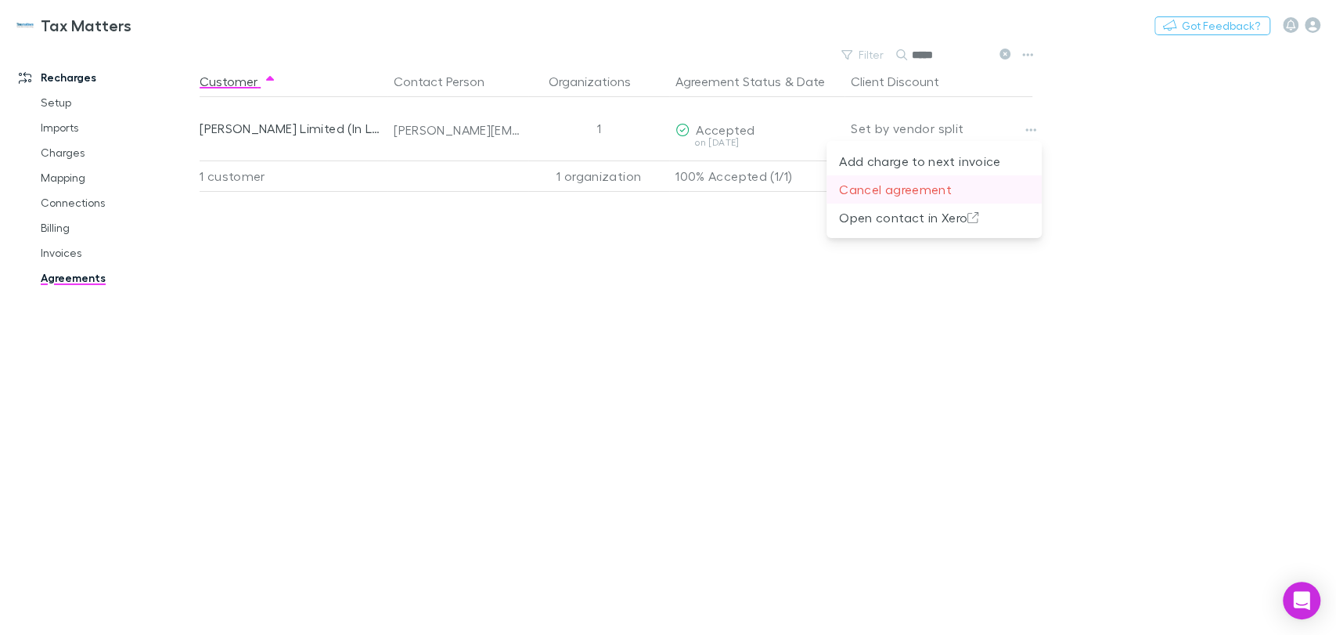
click at [945, 189] on p "Cancel agreement" at bounding box center [934, 189] width 190 height 19
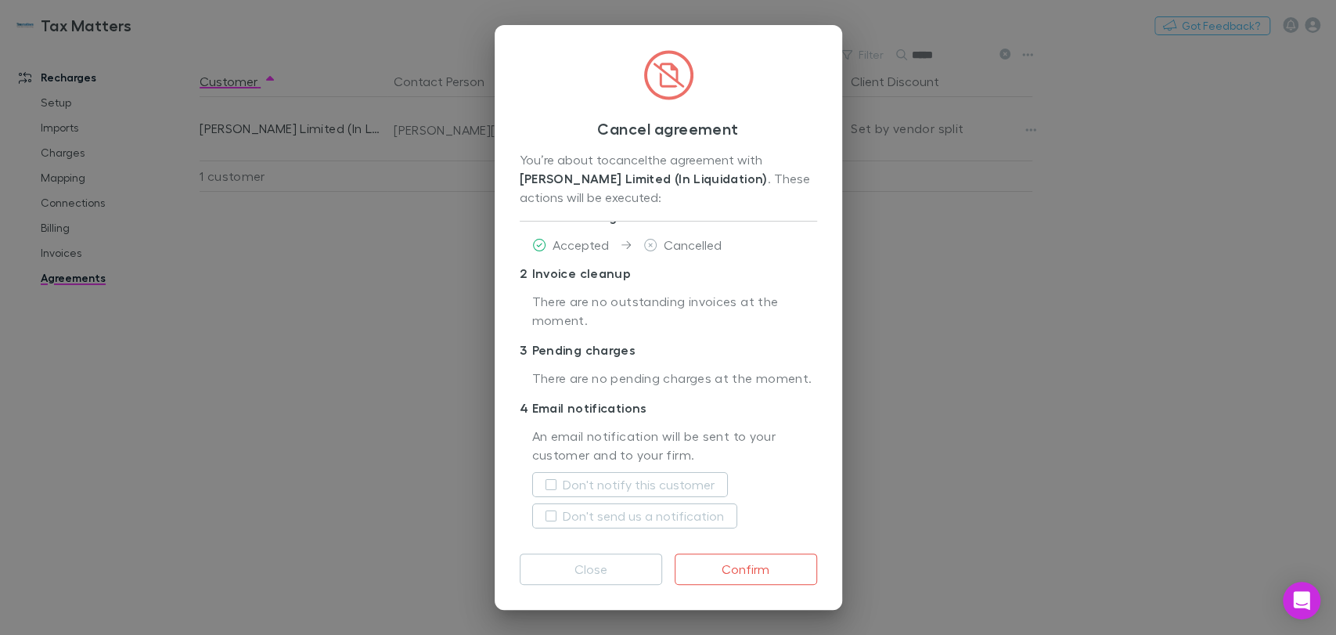
scroll to position [48, 0]
click at [624, 486] on label "Don't notify this customer" at bounding box center [639, 484] width 152 height 19
click at [765, 571] on button "Confirm" at bounding box center [745, 568] width 142 height 31
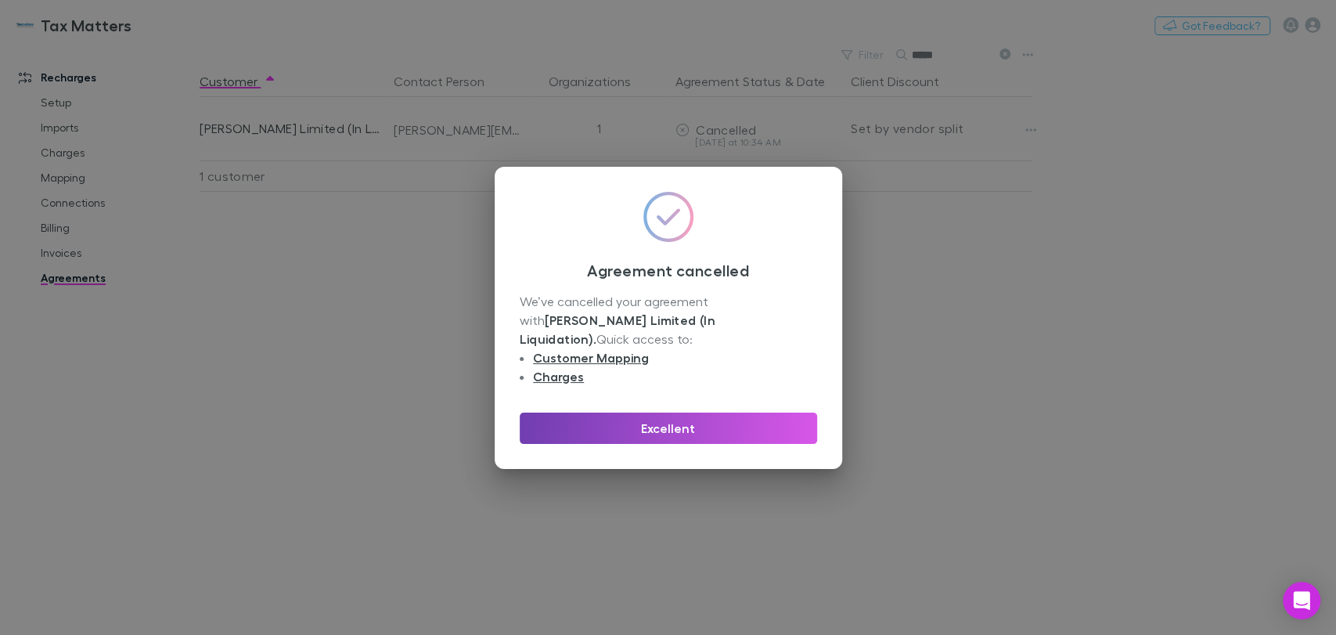
click at [704, 423] on button "Excellent" at bounding box center [668, 427] width 297 height 31
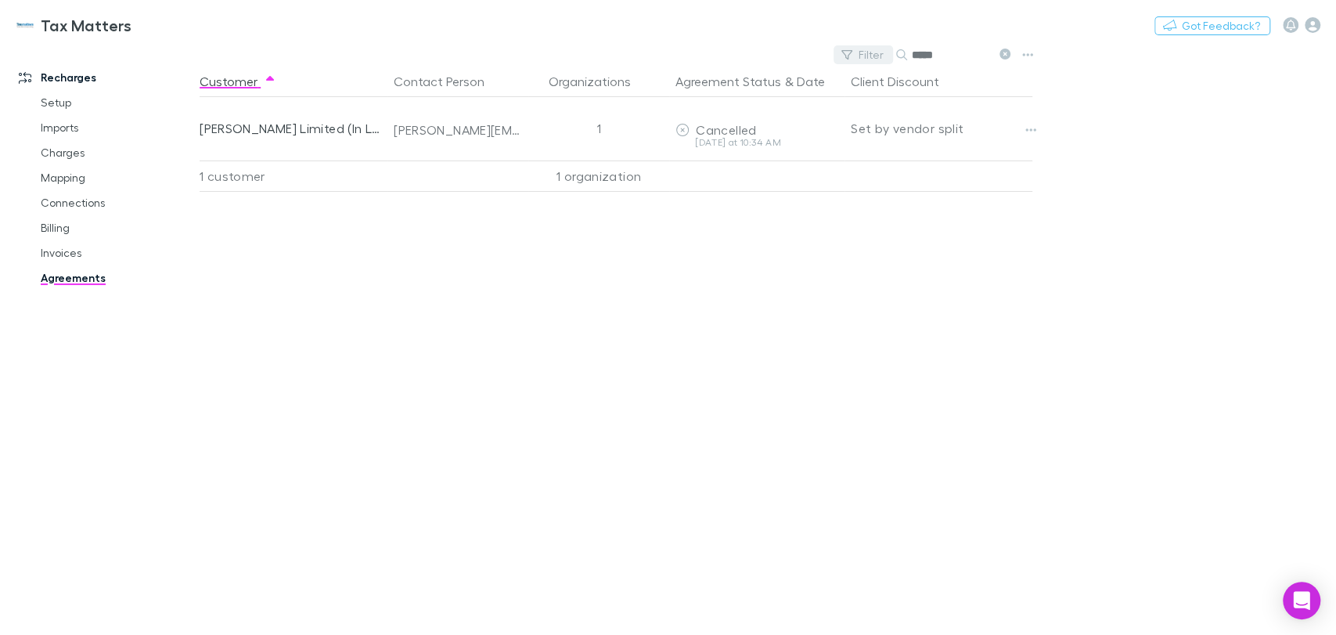
drag, startPoint x: 962, startPoint y: 53, endPoint x: 850, endPoint y: 59, distance: 111.2
click at [850, 59] on div "Filter Search *****" at bounding box center [924, 55] width 183 height 22
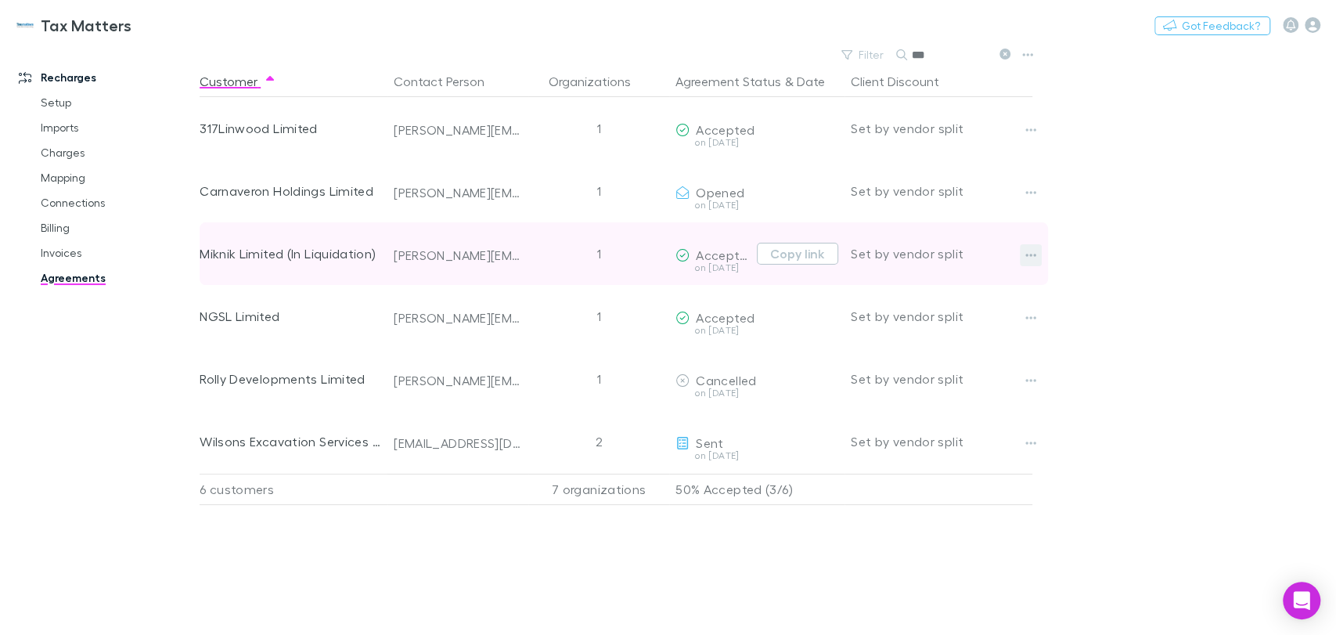
type input "***"
click at [1029, 259] on icon "button" at bounding box center [1030, 255] width 11 height 13
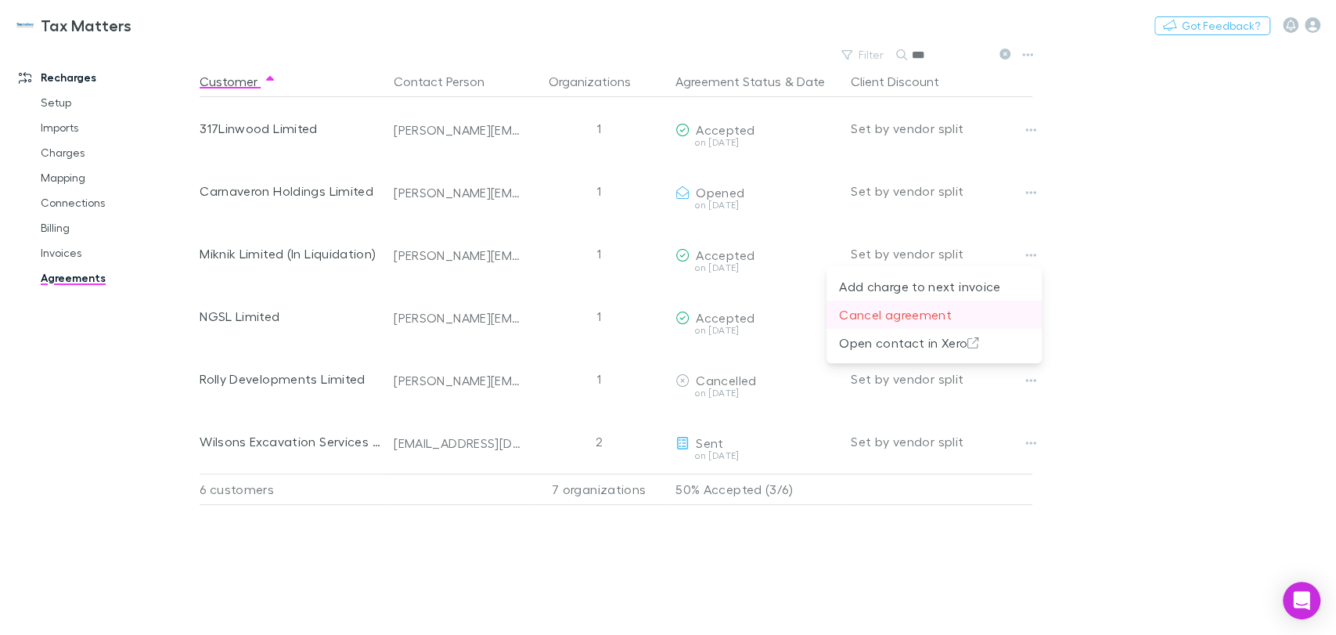
click at [879, 325] on li "Cancel agreement" at bounding box center [933, 314] width 215 height 28
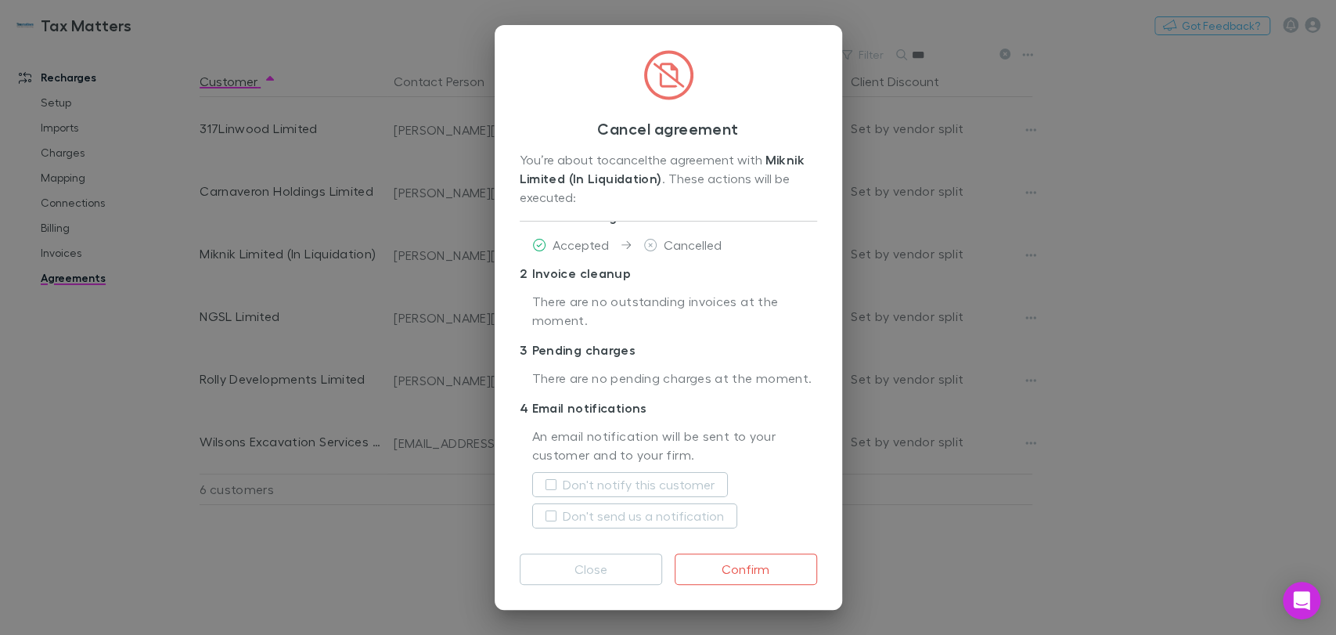
scroll to position [48, 0]
click at [658, 480] on label "Don't notify this customer" at bounding box center [639, 484] width 152 height 19
click at [735, 562] on button "Confirm" at bounding box center [745, 568] width 142 height 31
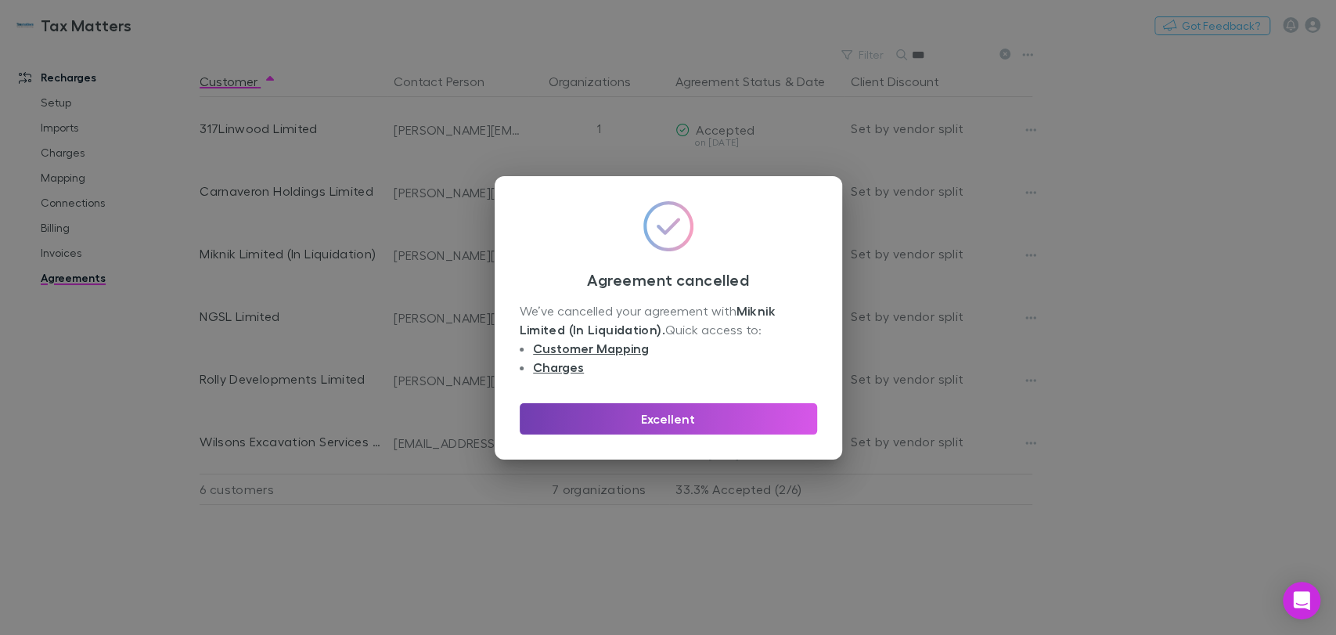
click at [677, 412] on button "Excellent" at bounding box center [668, 418] width 297 height 31
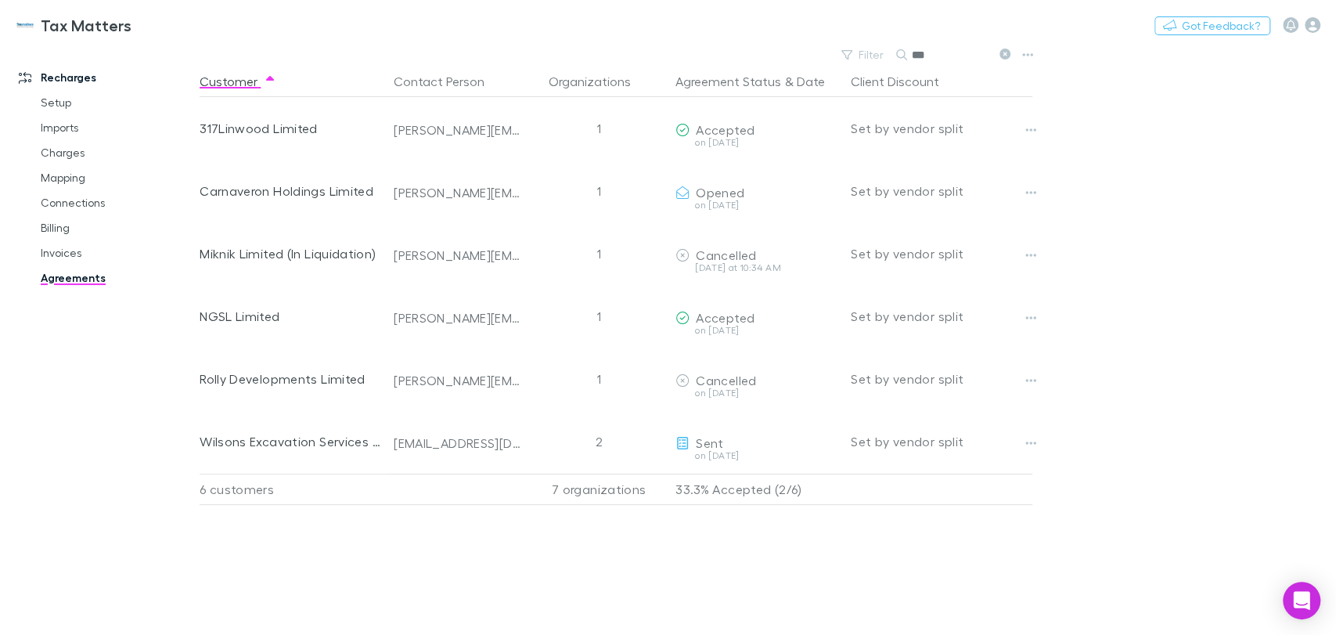
click at [1004, 56] on icon at bounding box center [1004, 54] width 11 height 11
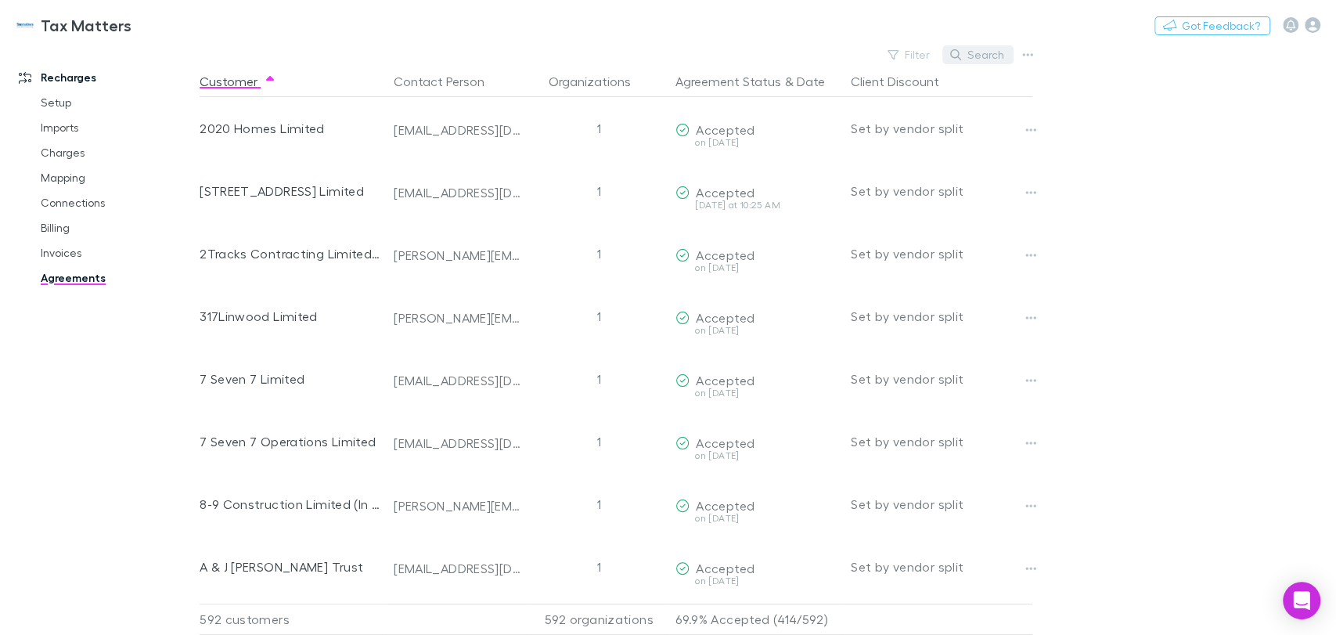
click at [952, 54] on icon "button" at bounding box center [955, 54] width 11 height 11
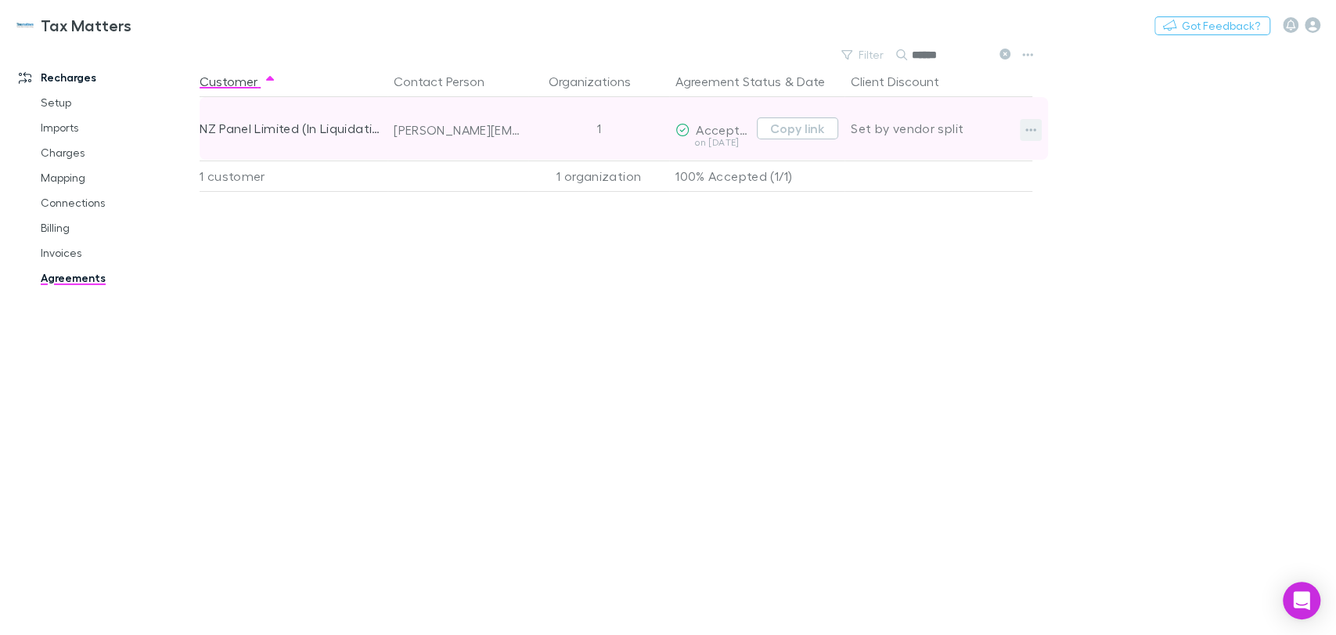
click at [1034, 137] on button "button" at bounding box center [1030, 130] width 22 height 22
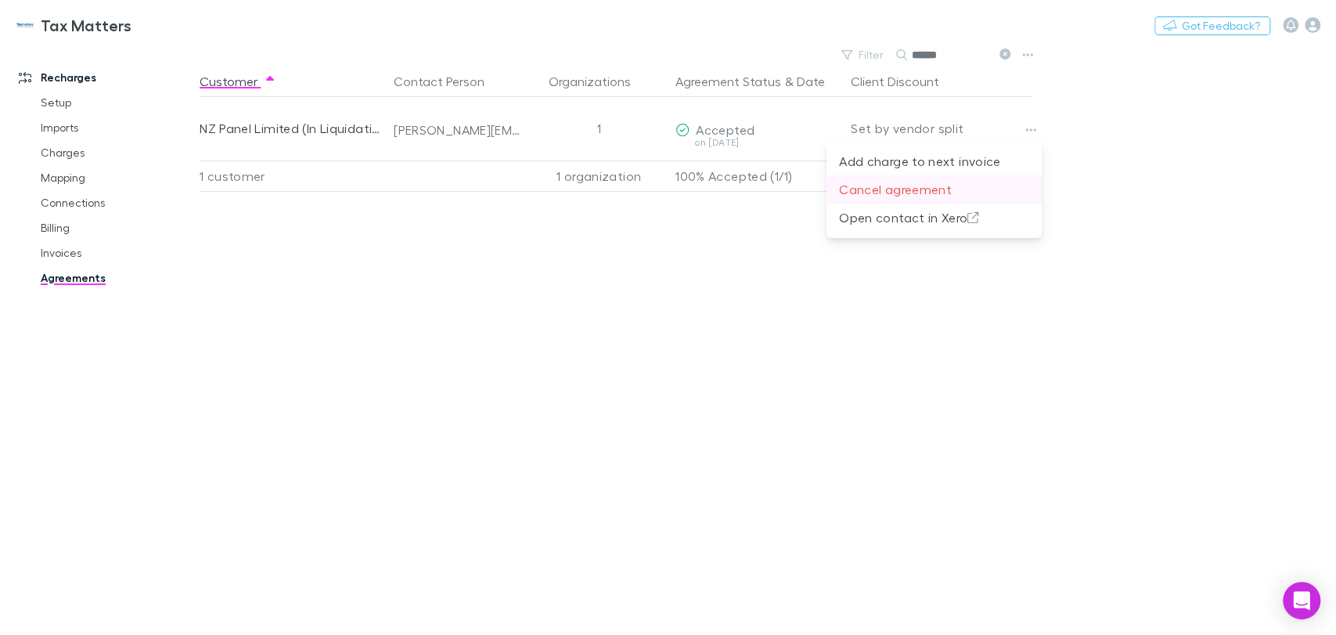
click at [909, 192] on p "Cancel agreement" at bounding box center [934, 189] width 190 height 19
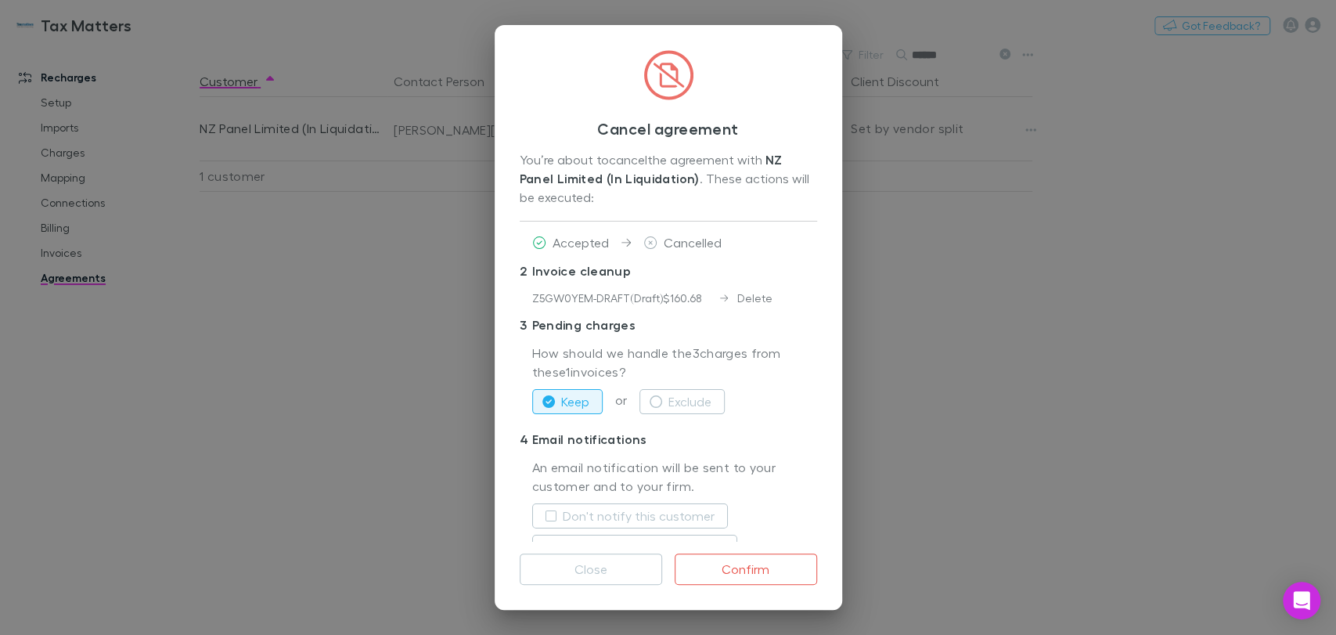
scroll to position [63, 0]
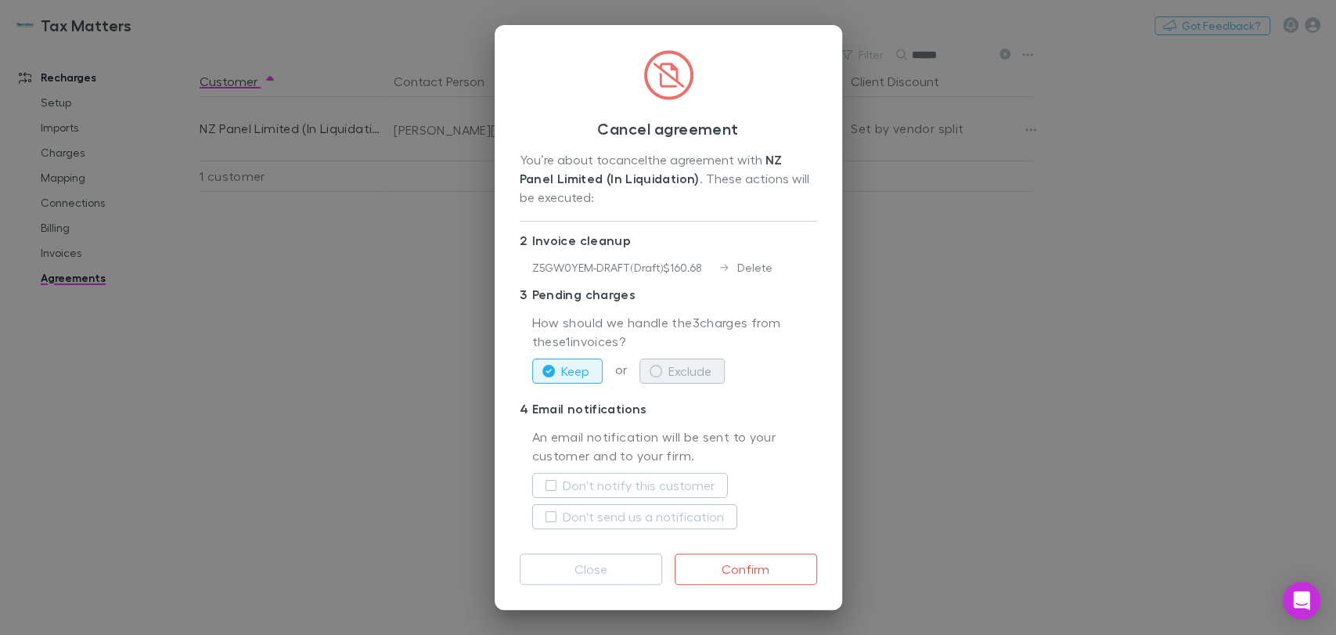
click at [660, 365] on icon "button" at bounding box center [655, 371] width 13 height 13
click at [648, 478] on label "Don't notify this customer" at bounding box center [639, 485] width 152 height 19
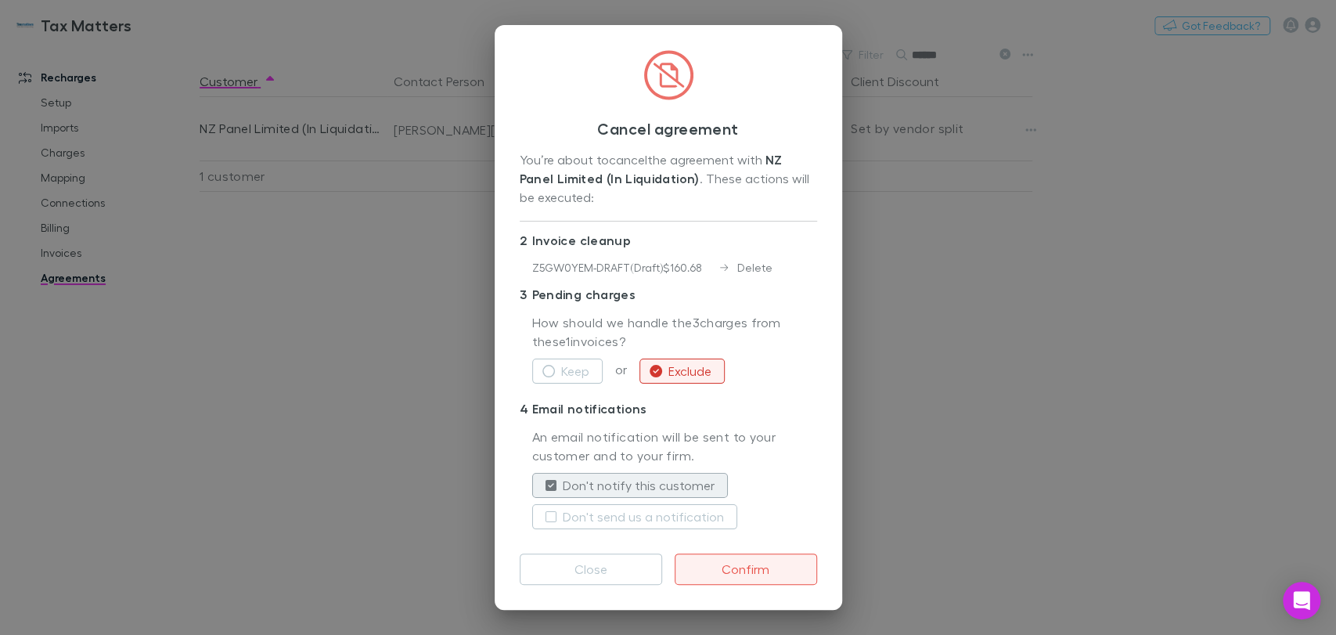
click at [738, 567] on button "Confirm" at bounding box center [745, 568] width 142 height 31
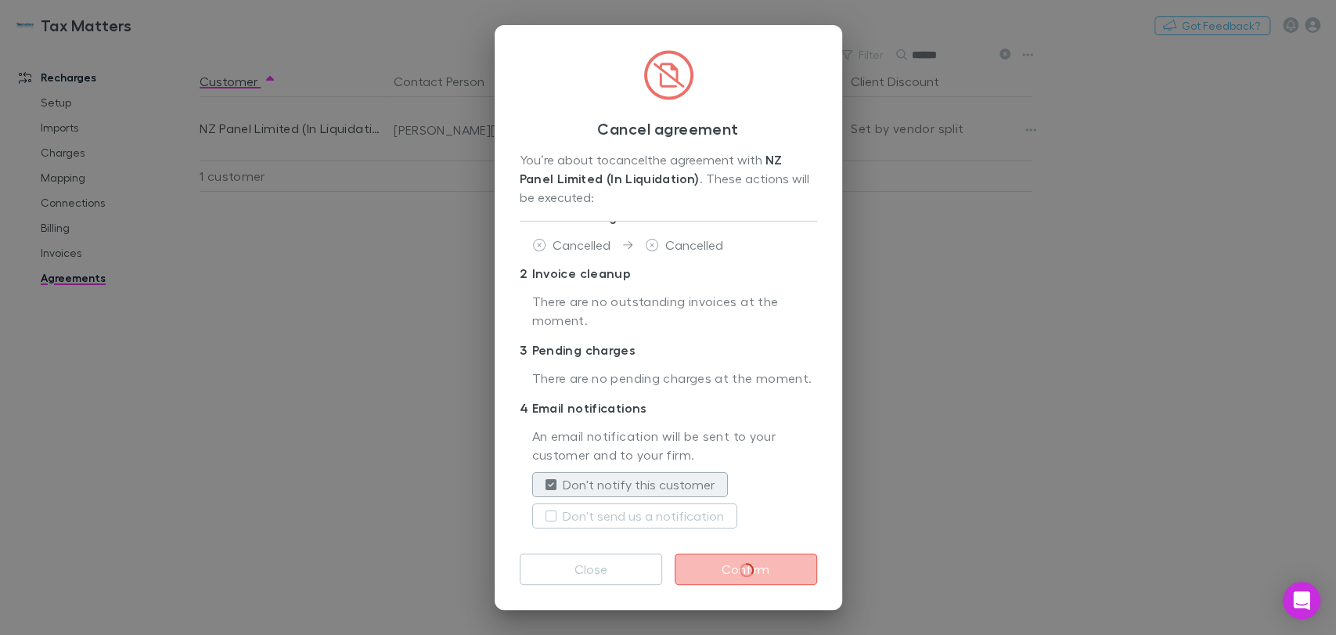
scroll to position [48, 0]
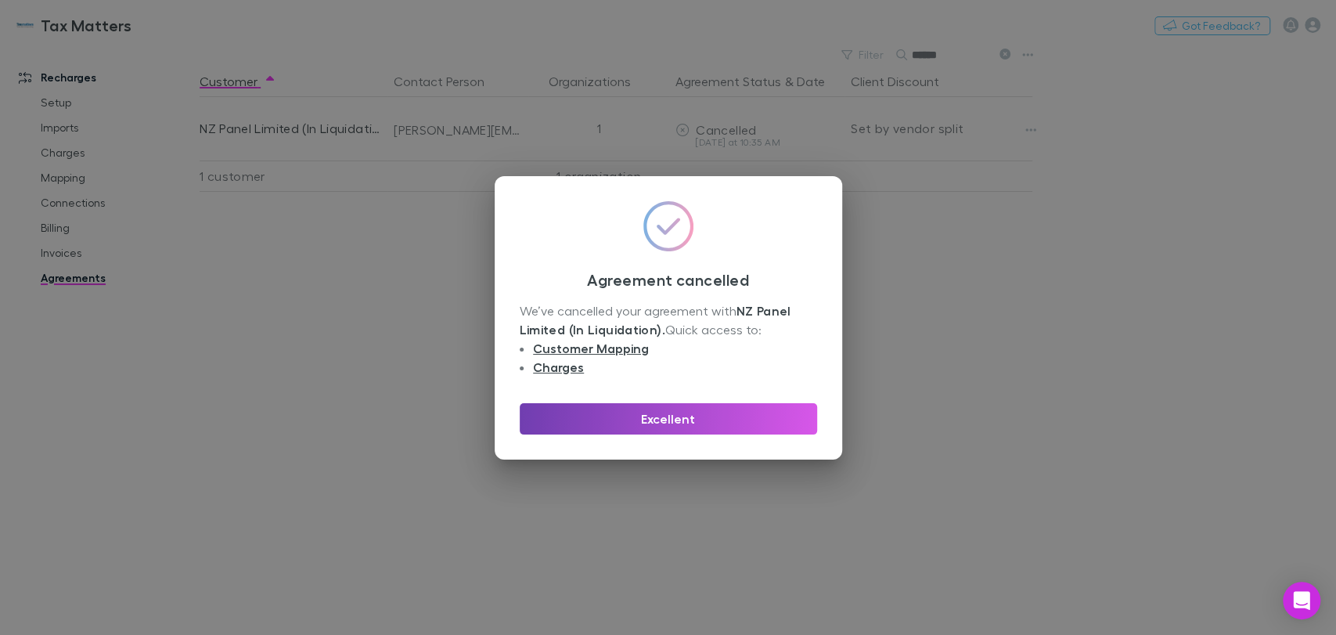
click at [755, 413] on button "Excellent" at bounding box center [668, 418] width 297 height 31
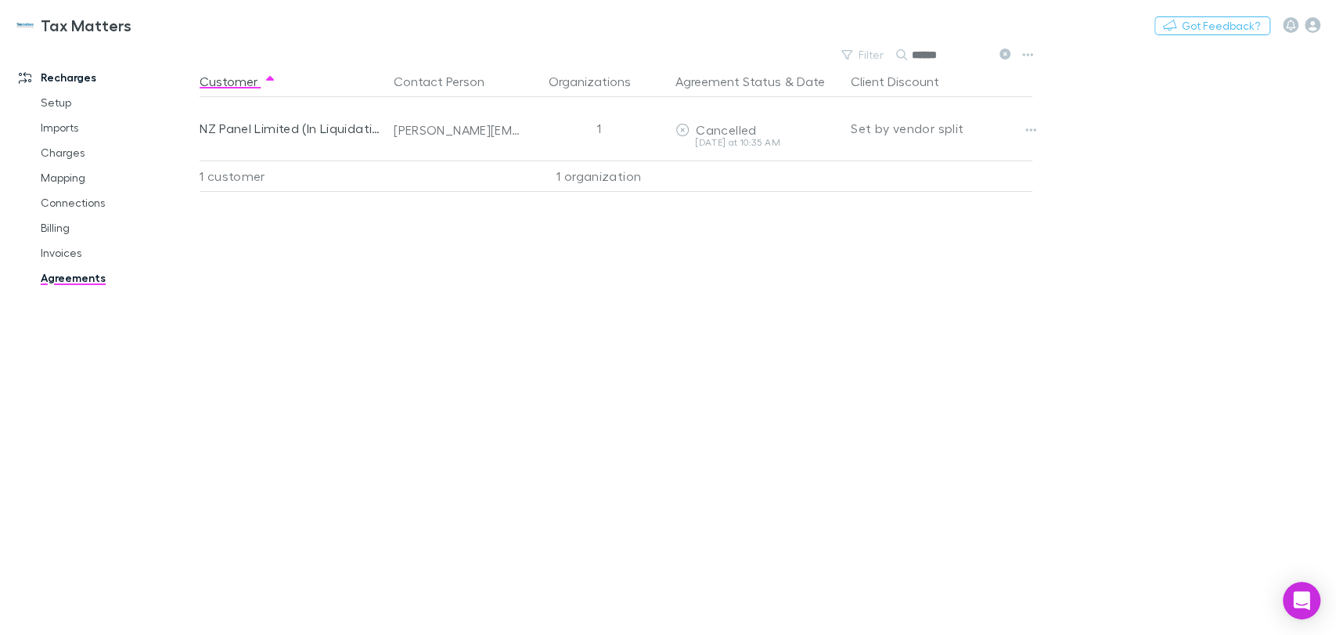
click at [1001, 52] on icon at bounding box center [1004, 54] width 11 height 11
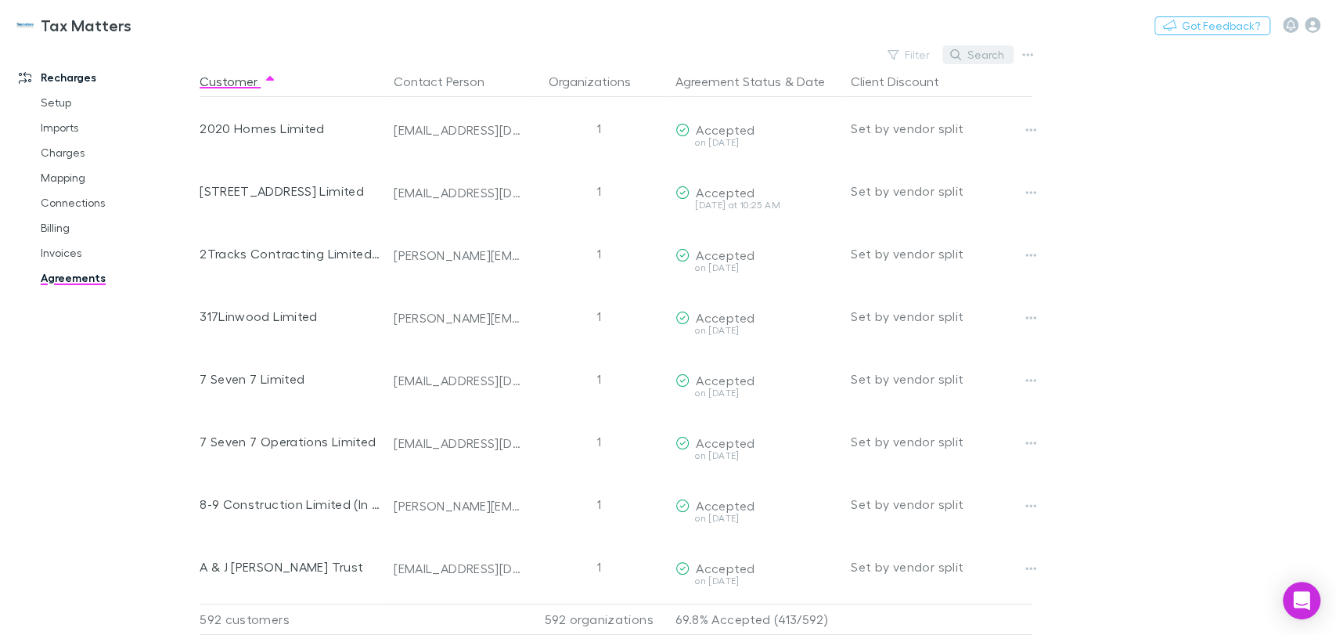
click at [958, 56] on icon "button" at bounding box center [955, 54] width 11 height 11
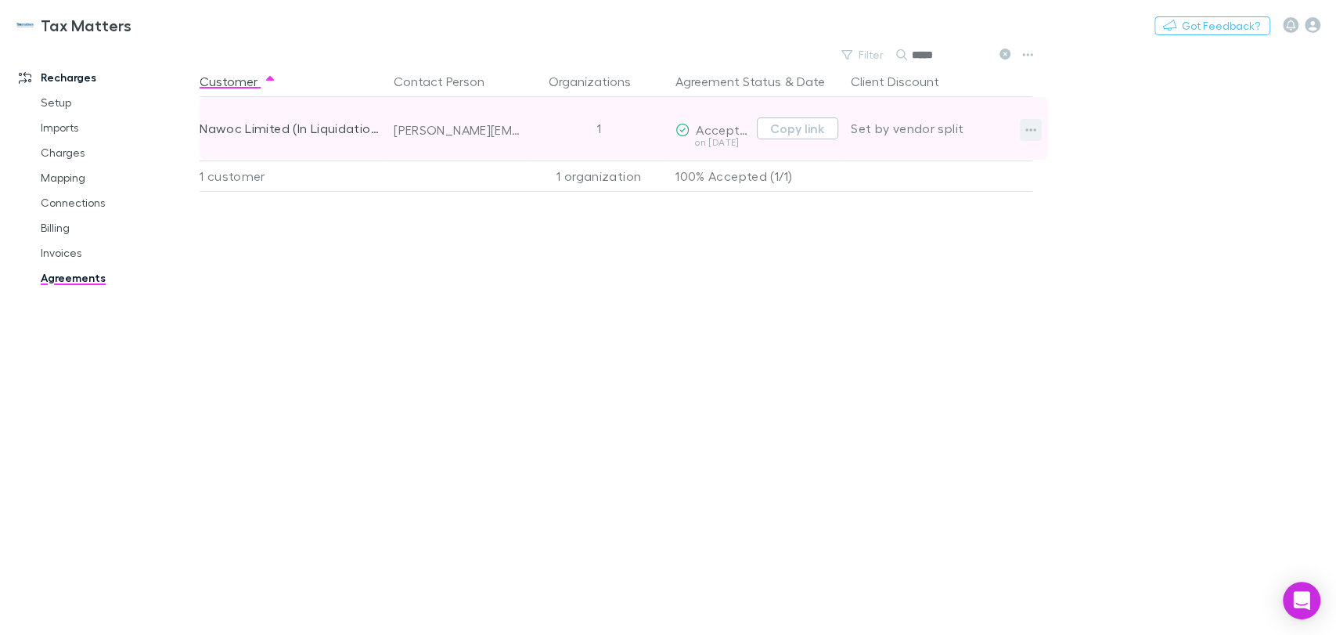
click at [1022, 135] on button "button" at bounding box center [1030, 130] width 22 height 22
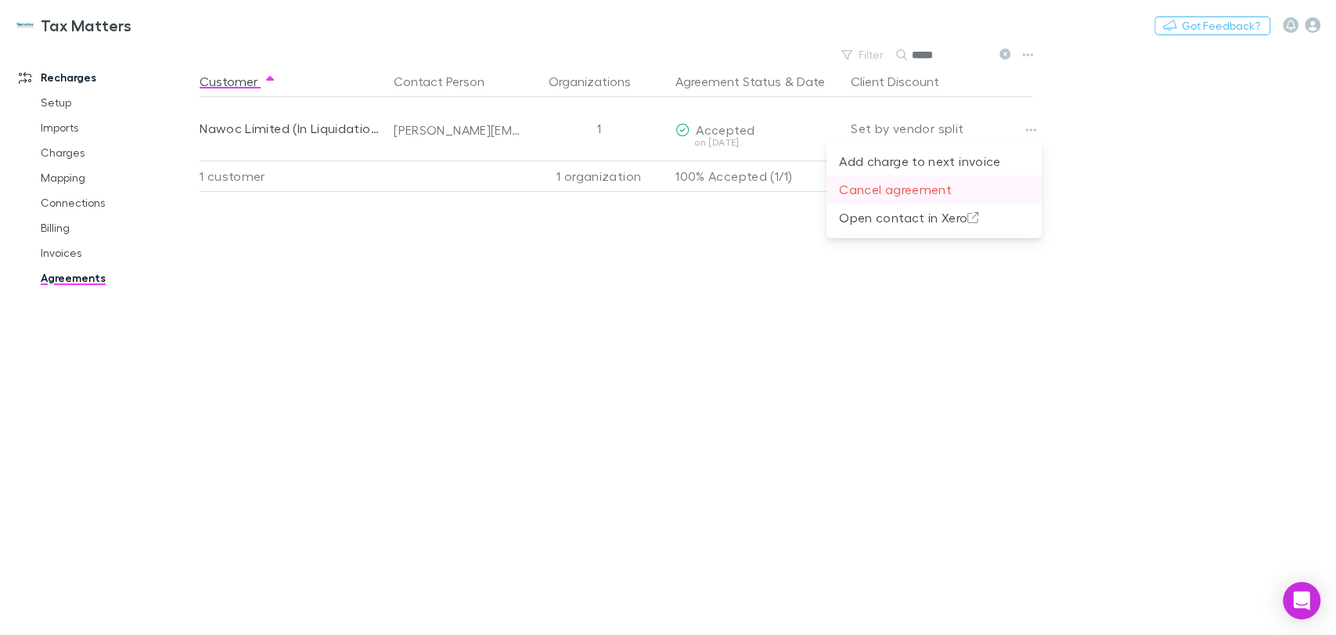
click at [946, 184] on p "Cancel agreement" at bounding box center [934, 189] width 190 height 19
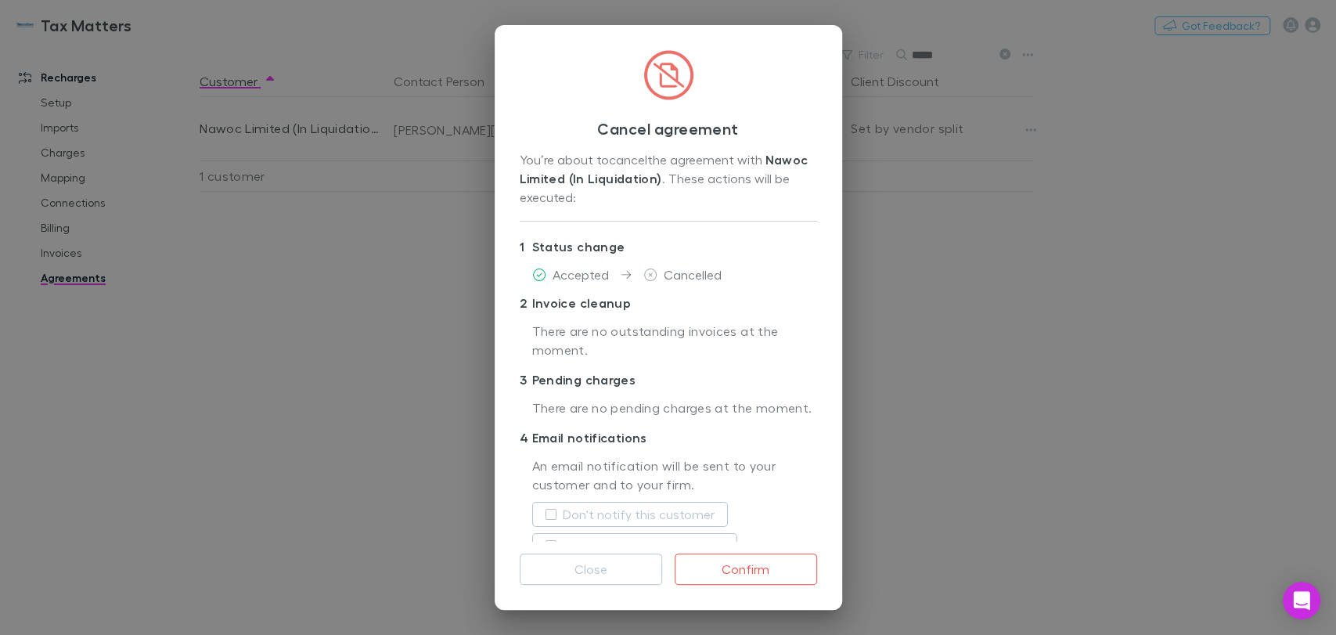
scroll to position [48, 0]
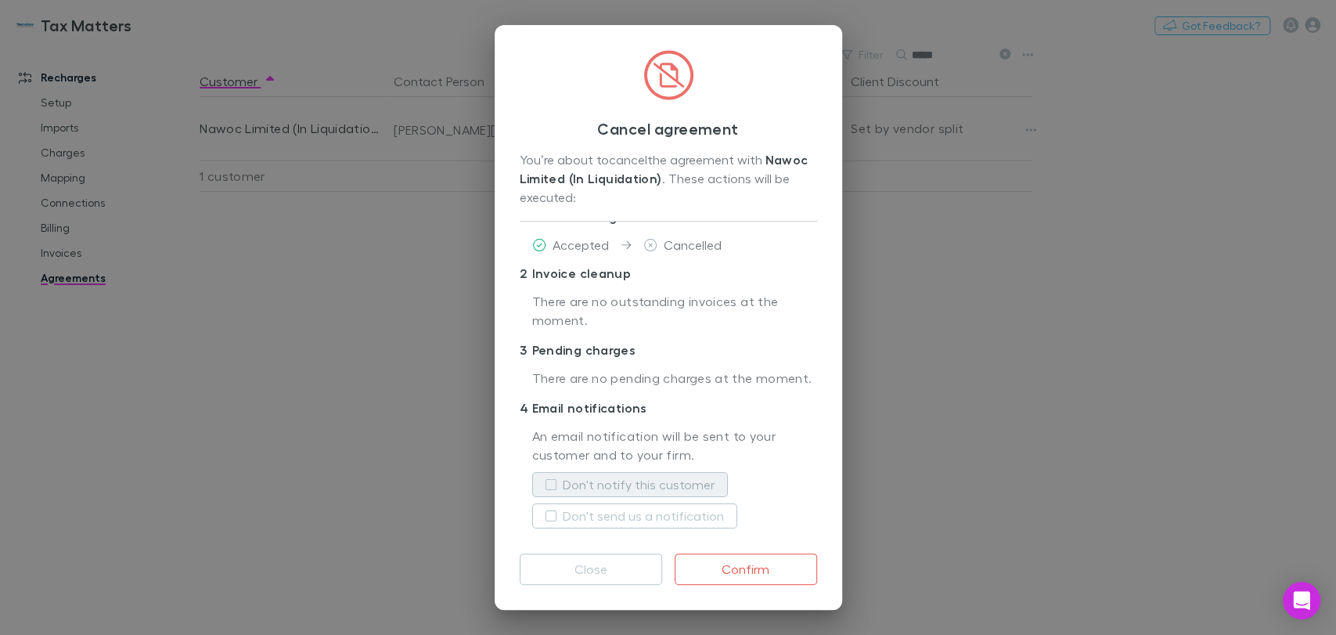
click at [595, 476] on label "Don't notify this customer" at bounding box center [639, 484] width 152 height 19
click at [740, 568] on button "Confirm" at bounding box center [745, 568] width 142 height 31
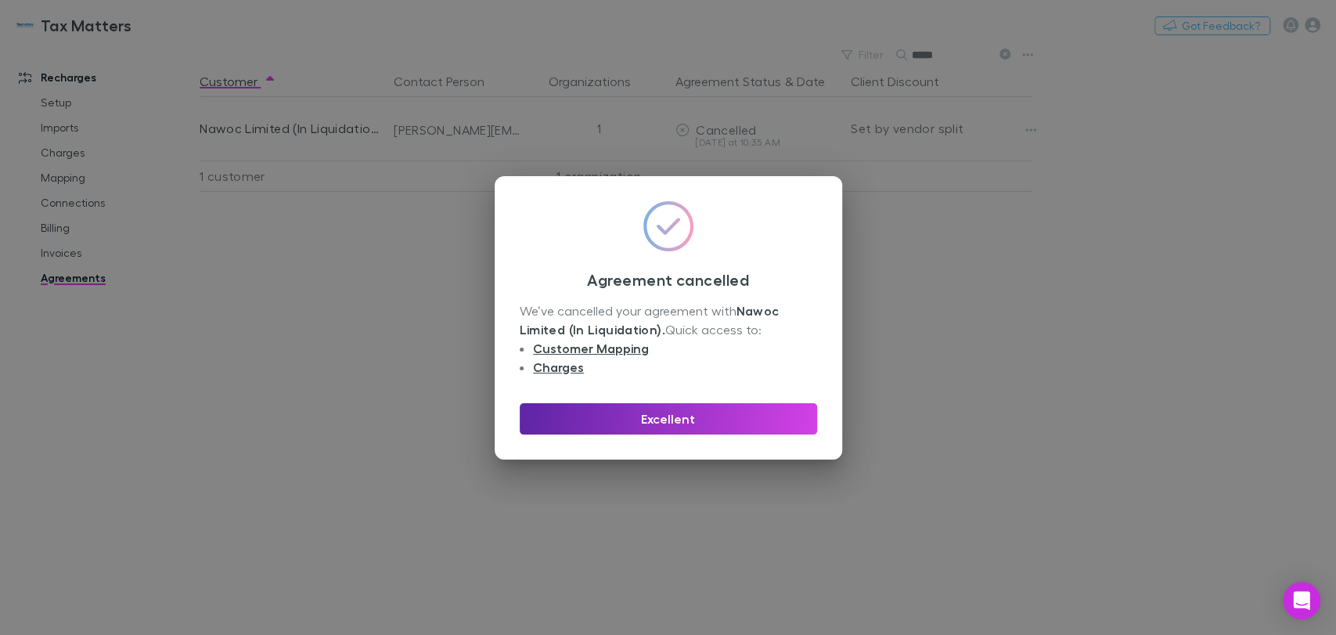
click at [694, 433] on div "Agreement cancelled We’ve cancelled your agreement with Nawoc Limited (In Liqui…" at bounding box center [667, 317] width 347 height 283
click at [739, 411] on button "Excellent" at bounding box center [668, 418] width 297 height 31
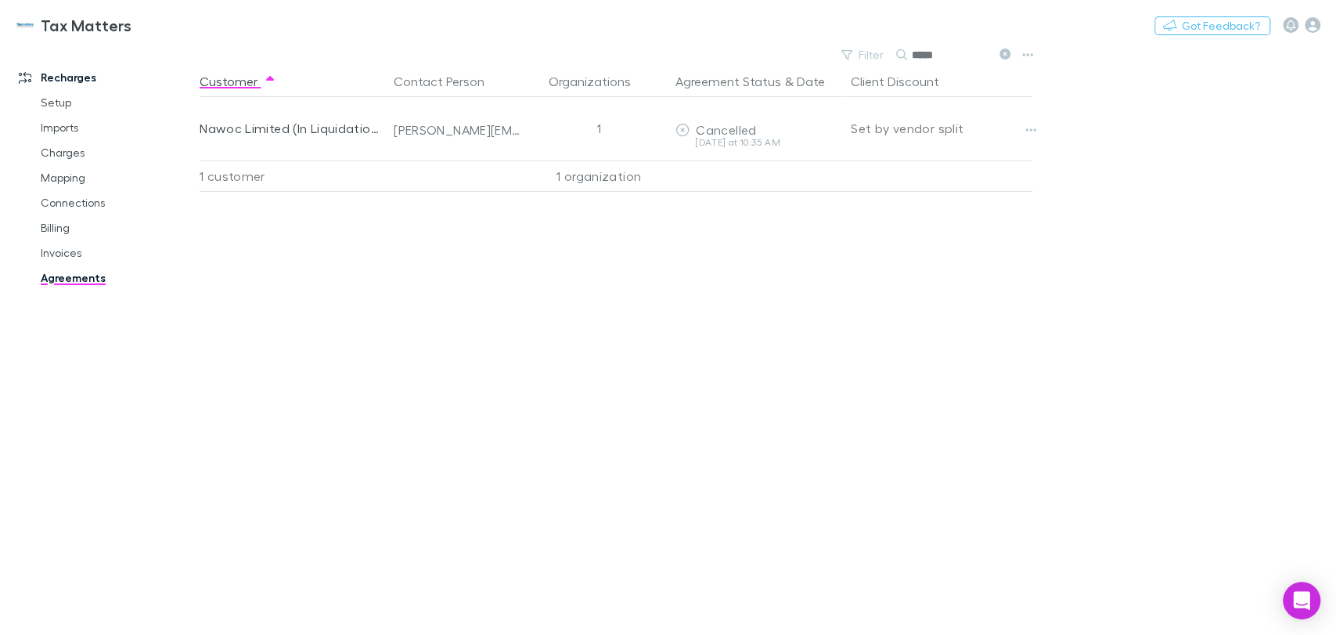
drag, startPoint x: 740, startPoint y: 59, endPoint x: 715, endPoint y: 58, distance: 25.1
click at [715, 58] on div "Filter Search *****" at bounding box center [619, 55] width 839 height 22
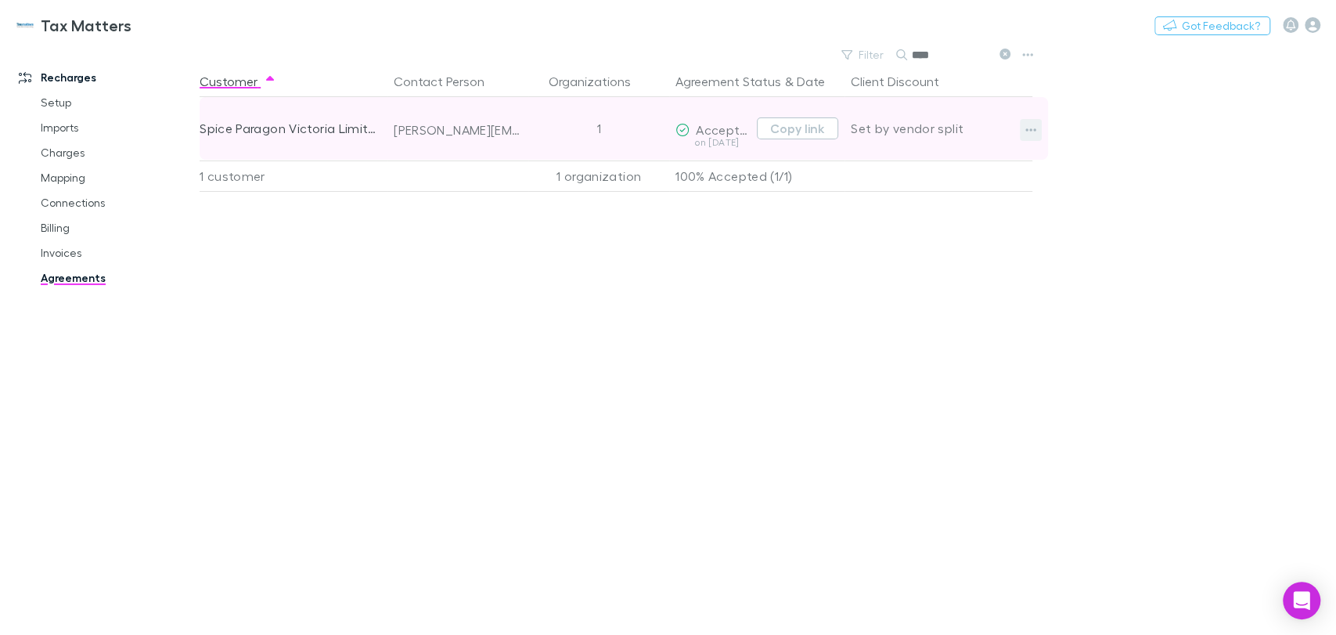
type input "****"
click at [1040, 131] on button "button" at bounding box center [1030, 130] width 22 height 22
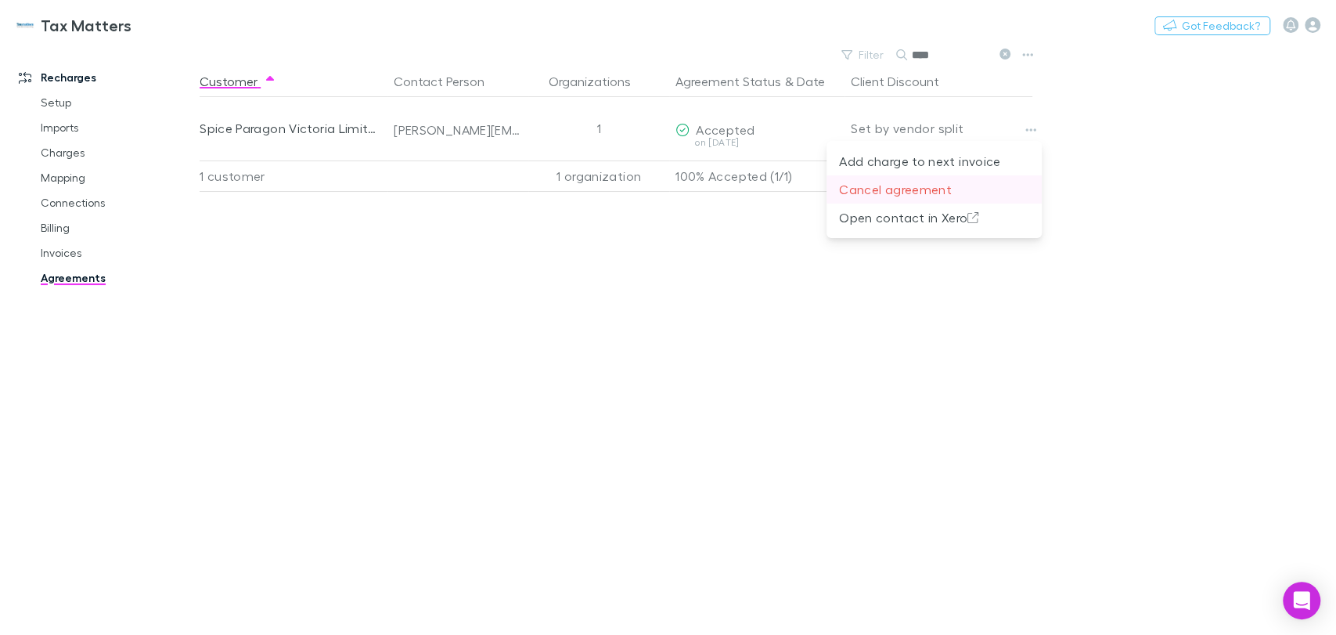
click at [886, 193] on p "Cancel agreement" at bounding box center [934, 189] width 190 height 19
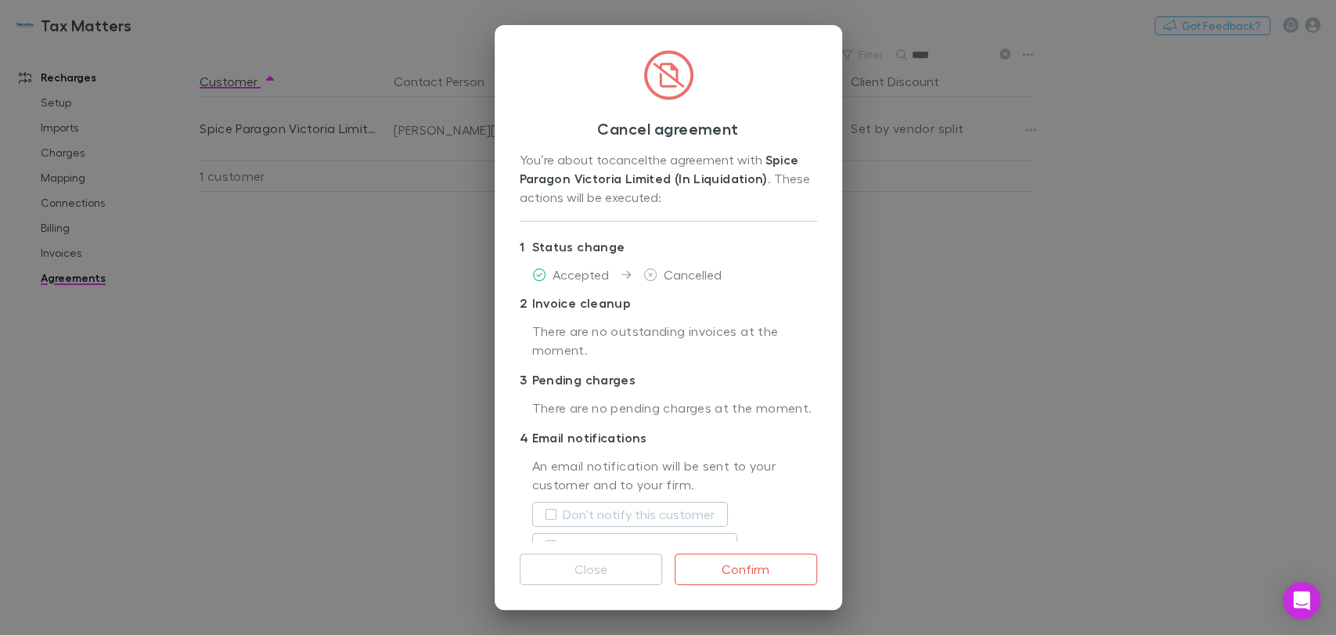
scroll to position [48, 0]
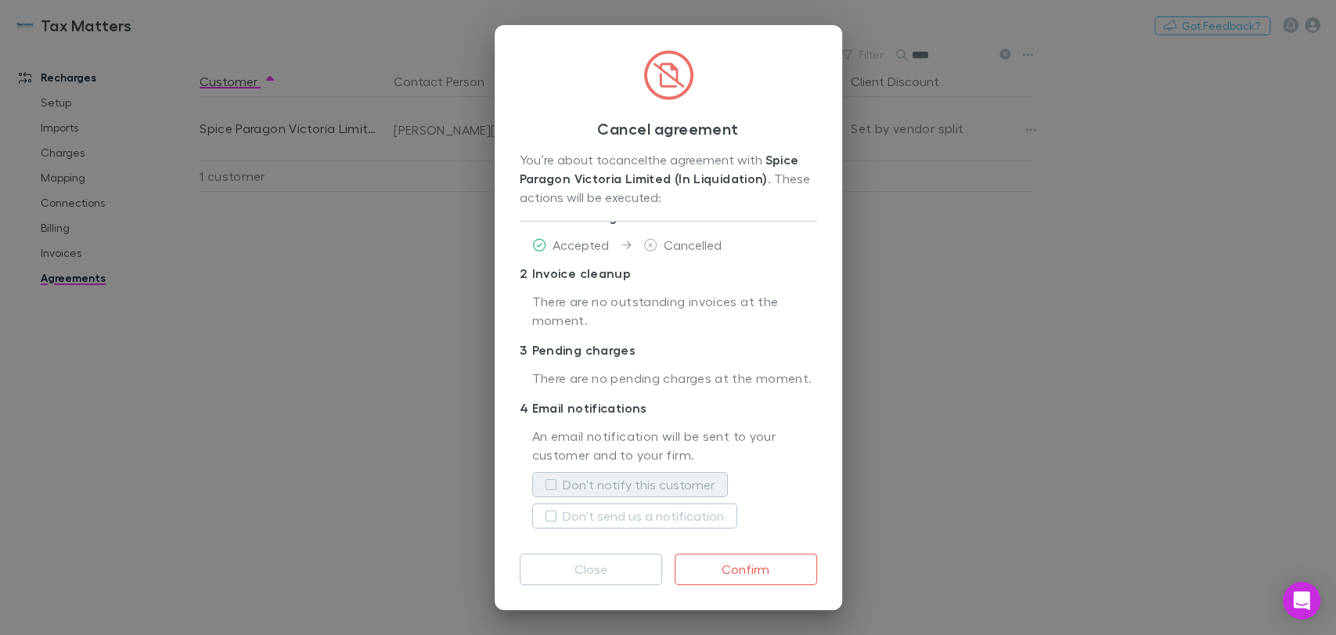
click at [609, 476] on label "Don't notify this customer" at bounding box center [639, 484] width 152 height 19
drag, startPoint x: 735, startPoint y: 565, endPoint x: 734, endPoint y: 556, distance: 8.7
click at [735, 562] on button "Confirm" at bounding box center [745, 568] width 142 height 31
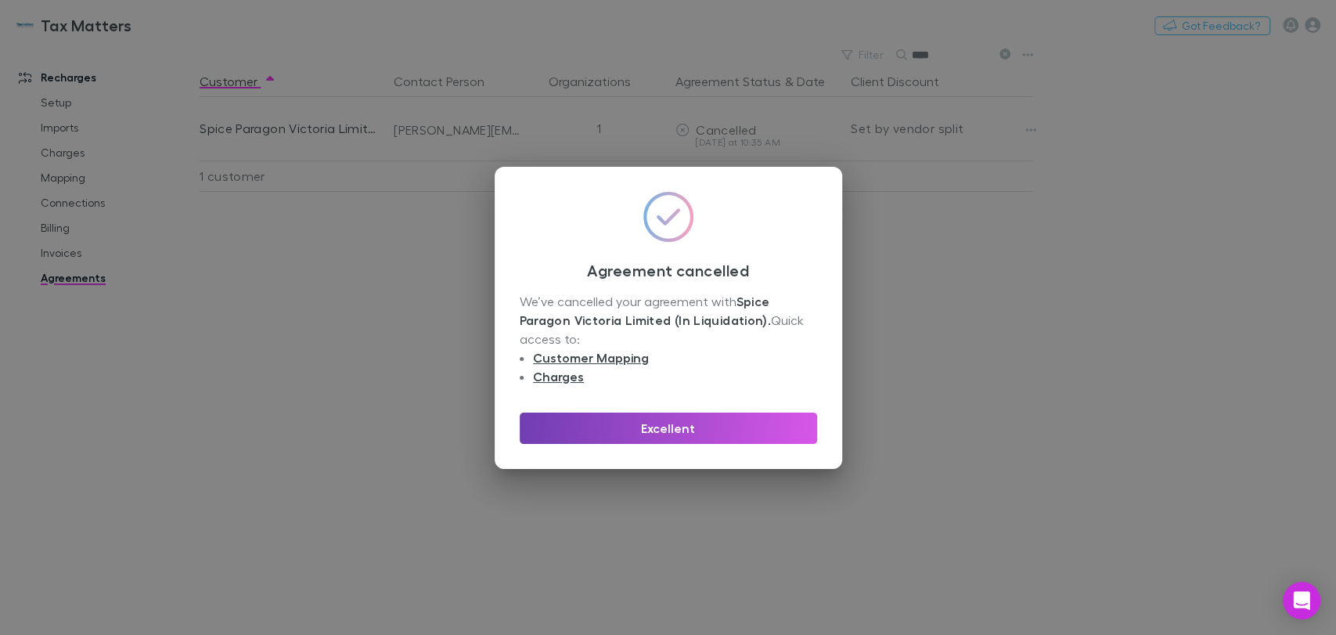
click at [662, 430] on button "Excellent" at bounding box center [668, 427] width 297 height 31
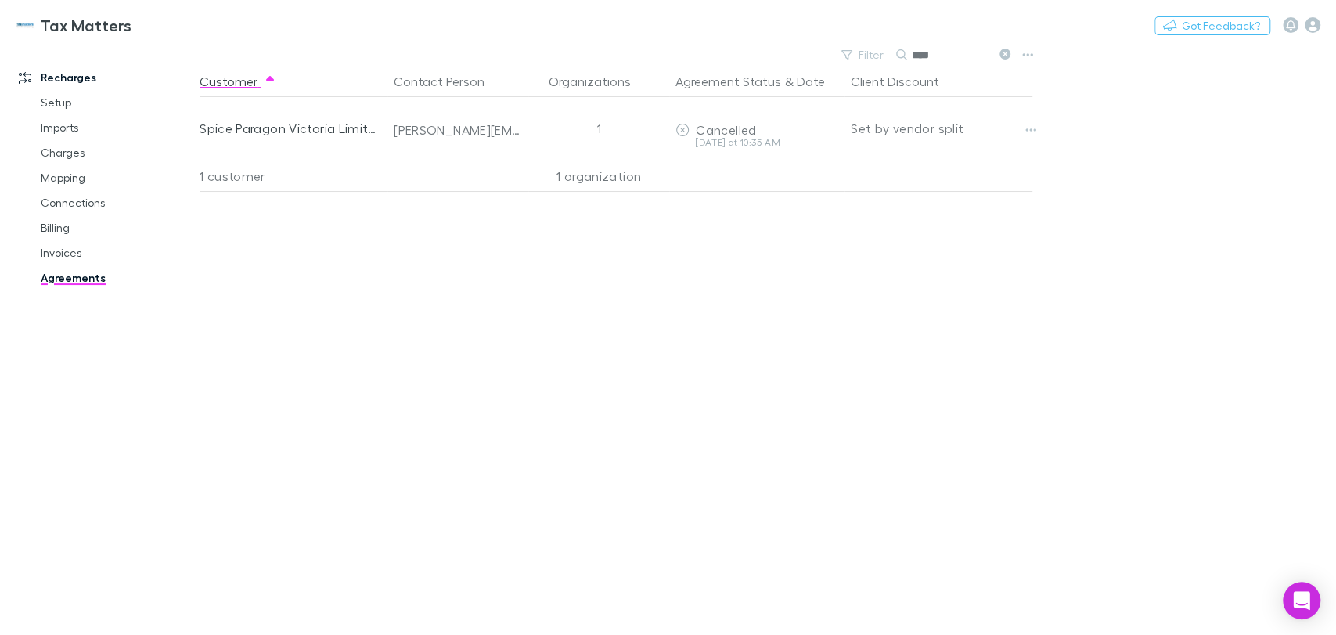
click at [1008, 56] on icon at bounding box center [1004, 54] width 11 height 11
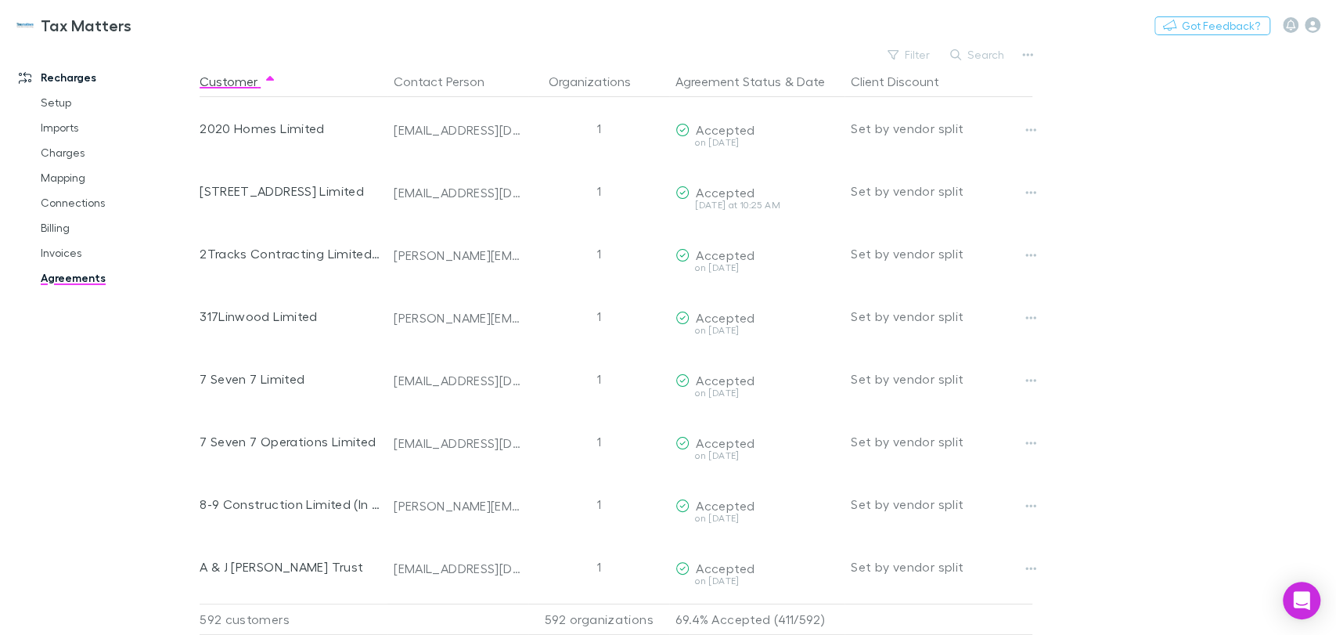
click at [1005, 56] on button "Search" at bounding box center [977, 54] width 71 height 19
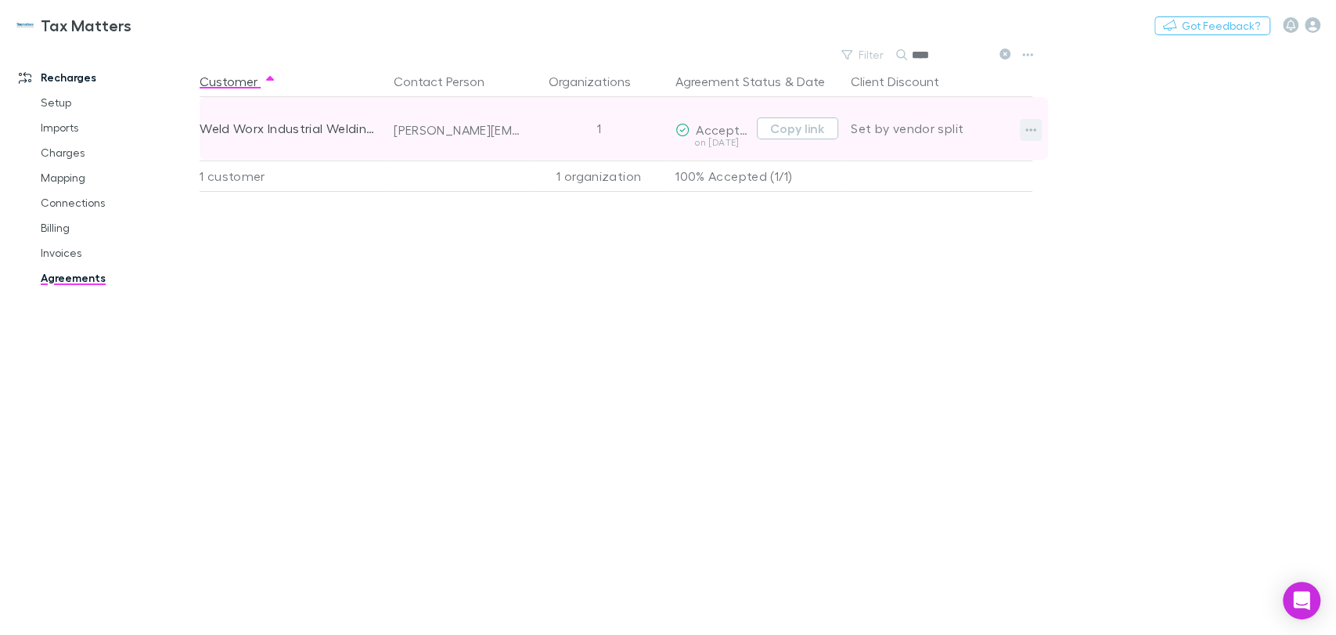
click at [1034, 135] on icon "button" at bounding box center [1030, 130] width 11 height 13
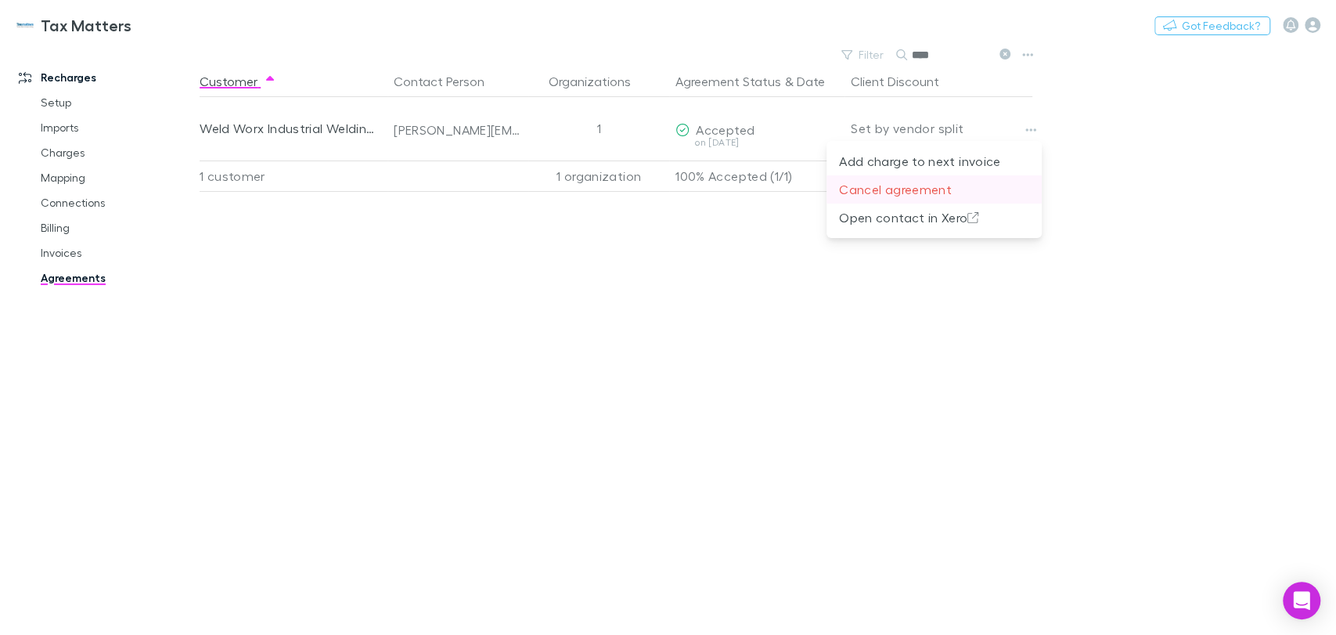
click at [908, 192] on p "Cancel agreement" at bounding box center [934, 189] width 190 height 19
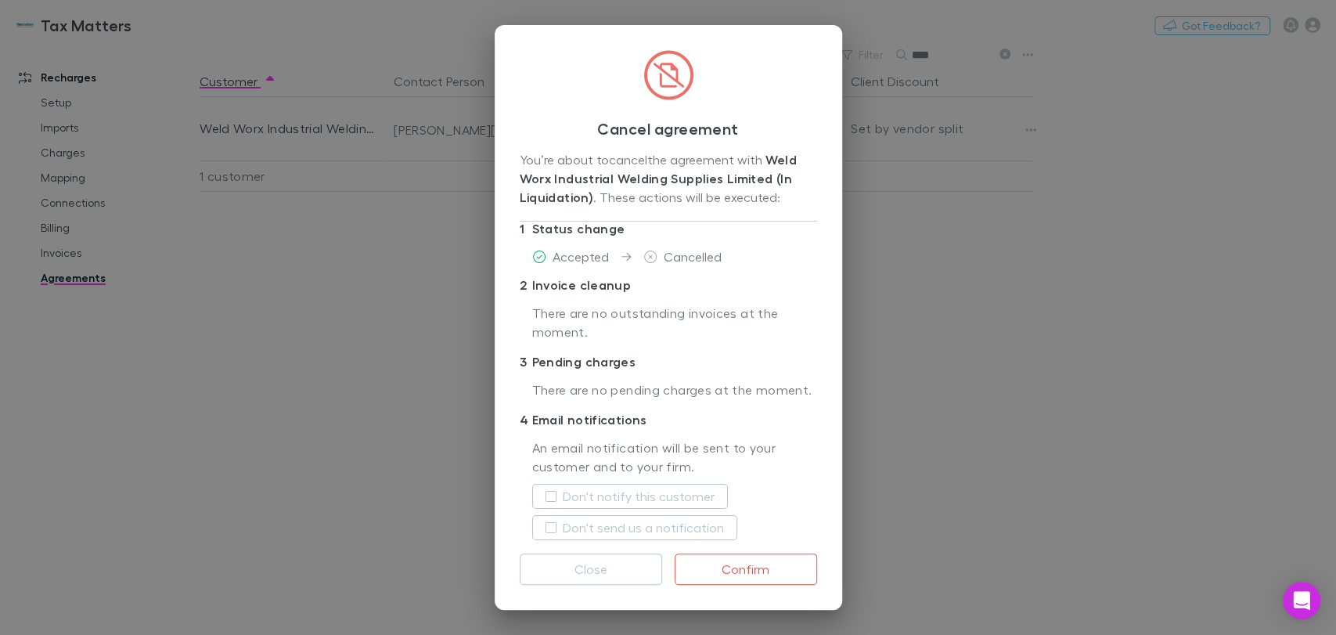
scroll to position [48, 0]
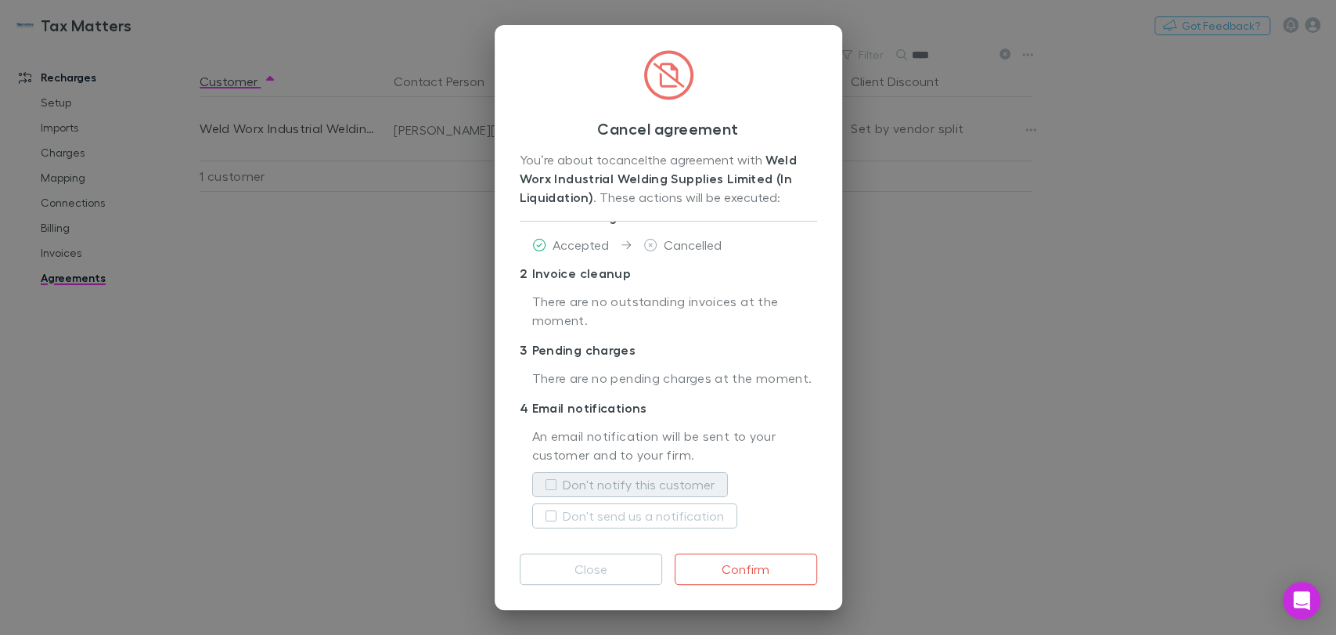
click at [649, 483] on label "Don't notify this customer" at bounding box center [639, 484] width 152 height 19
click at [762, 563] on button "Confirm" at bounding box center [745, 568] width 142 height 31
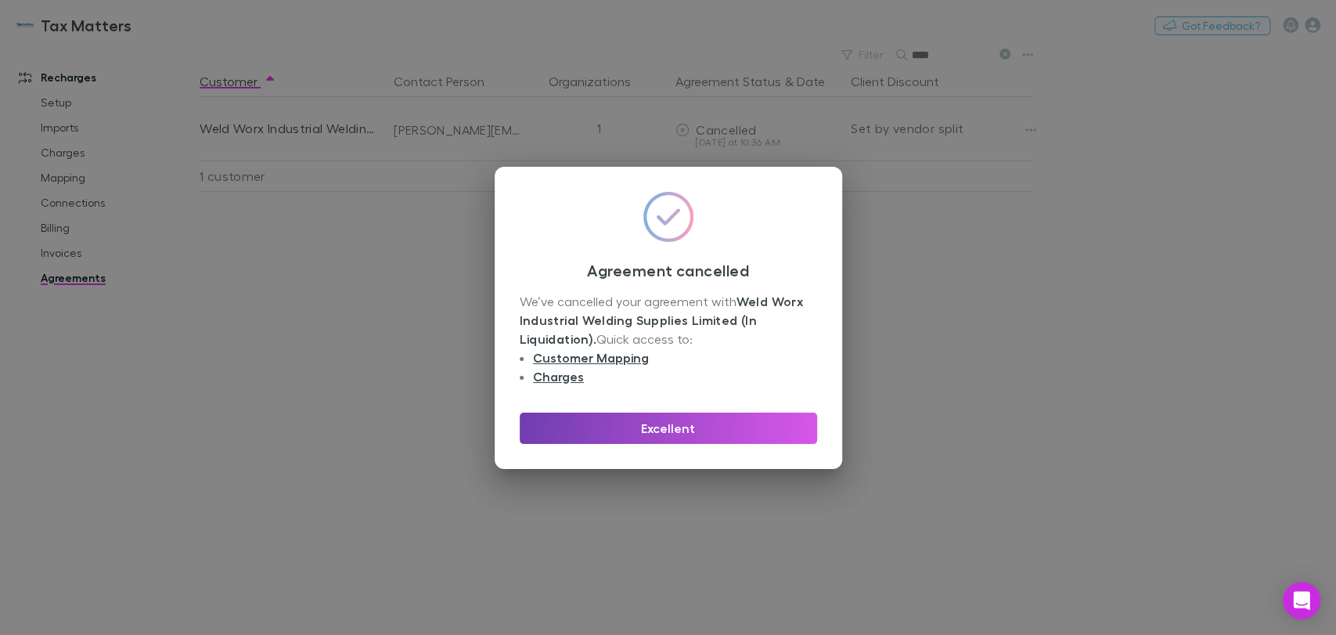
click at [696, 425] on button "Excellent" at bounding box center [668, 427] width 297 height 31
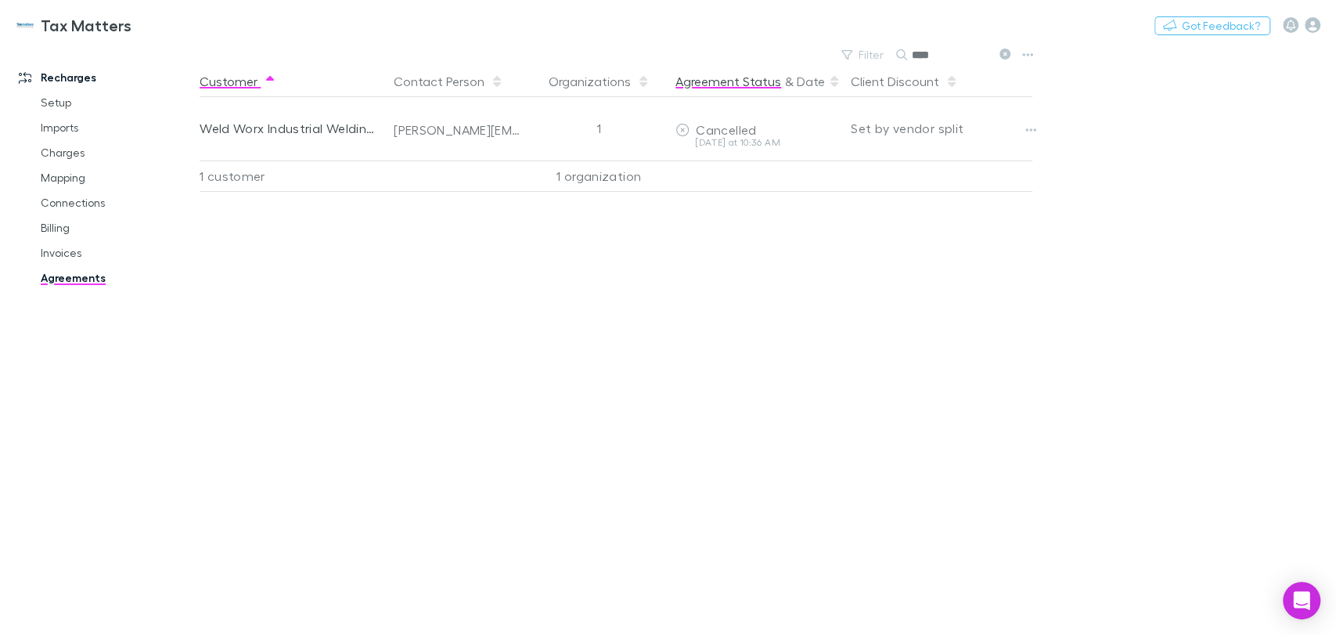
drag, startPoint x: 943, startPoint y: 52, endPoint x: 765, endPoint y: 70, distance: 178.4
click at [765, 70] on main "Filter Search **** Customer Contact Person Organizations Agreement Status & Dat…" at bounding box center [768, 339] width 1136 height 591
drag, startPoint x: 951, startPoint y: 54, endPoint x: 883, endPoint y: 55, distance: 68.1
click at [883, 55] on div "Filter Search *****" at bounding box center [924, 55] width 183 height 22
drag, startPoint x: 958, startPoint y: 49, endPoint x: 717, endPoint y: 66, distance: 242.3
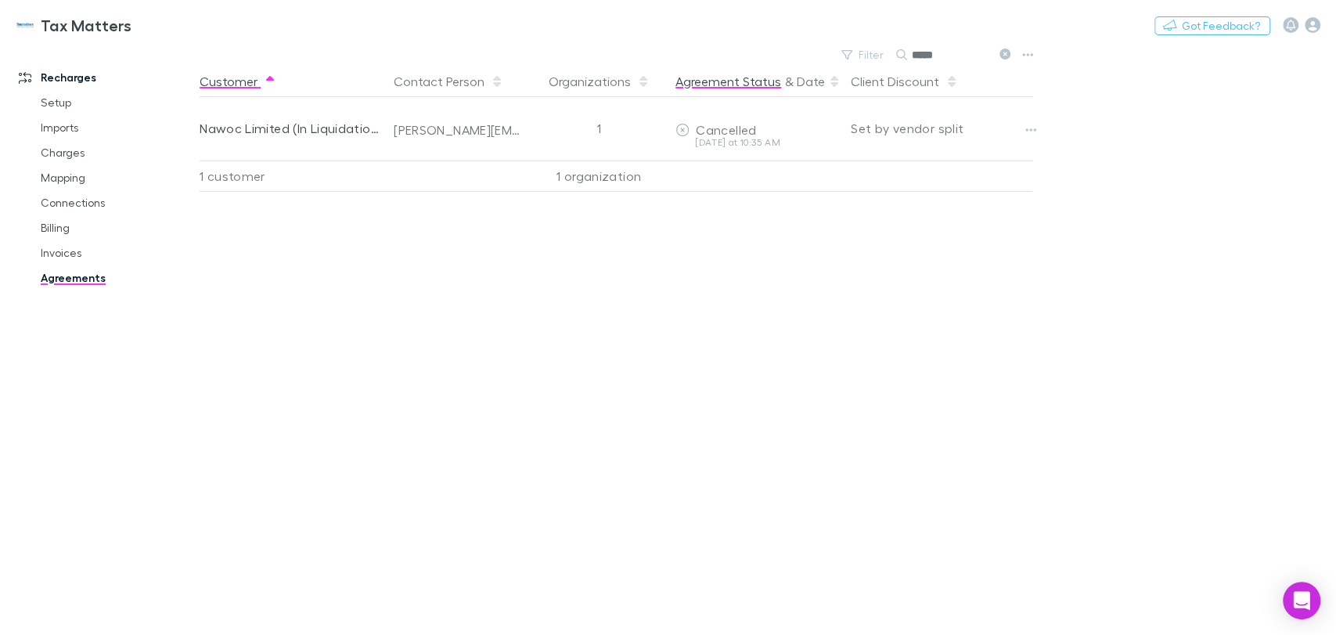
click at [717, 66] on main "Filter Search ***** Customer Contact Person Organizations Agreement Status & Da…" at bounding box center [768, 339] width 1136 height 591
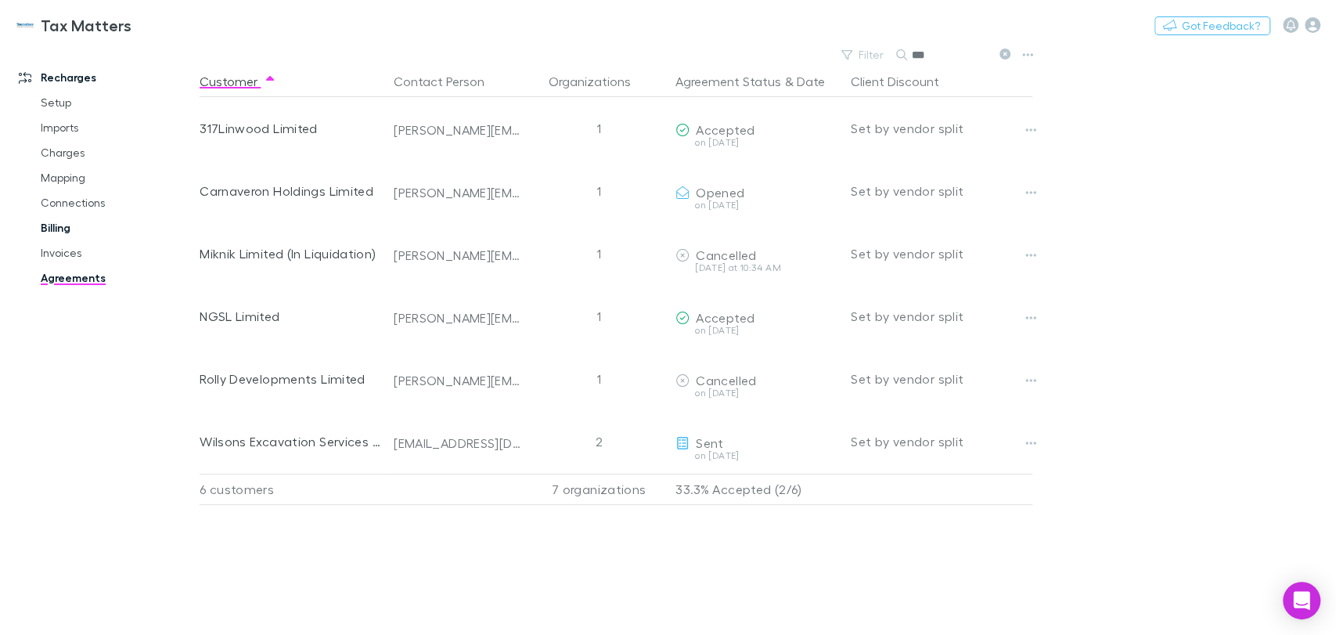
type input "***"
